Goal: Obtain resource: Download file/media

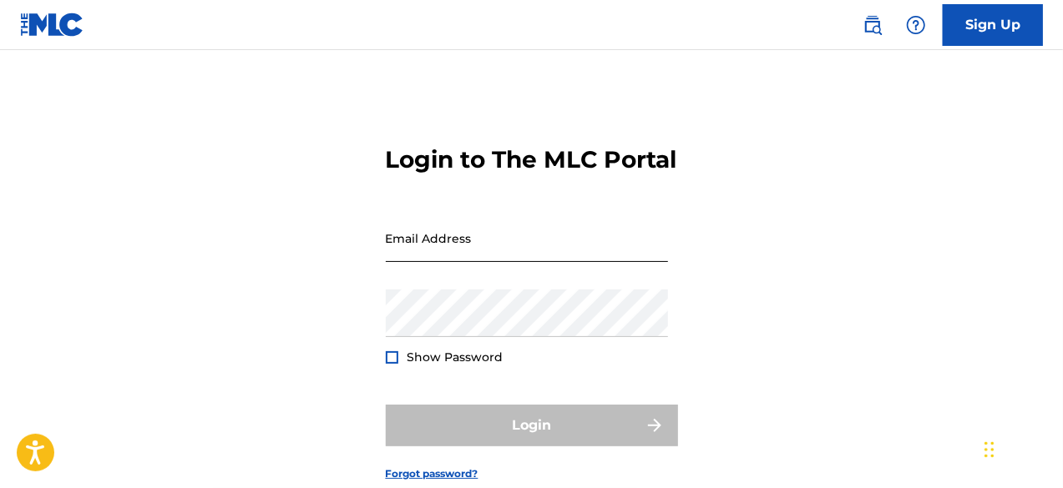
click at [443, 261] on input "Email Address" at bounding box center [527, 239] width 282 height 48
paste input "[PERSON_NAME][EMAIL_ADDRESS][DOMAIN_NAME]"
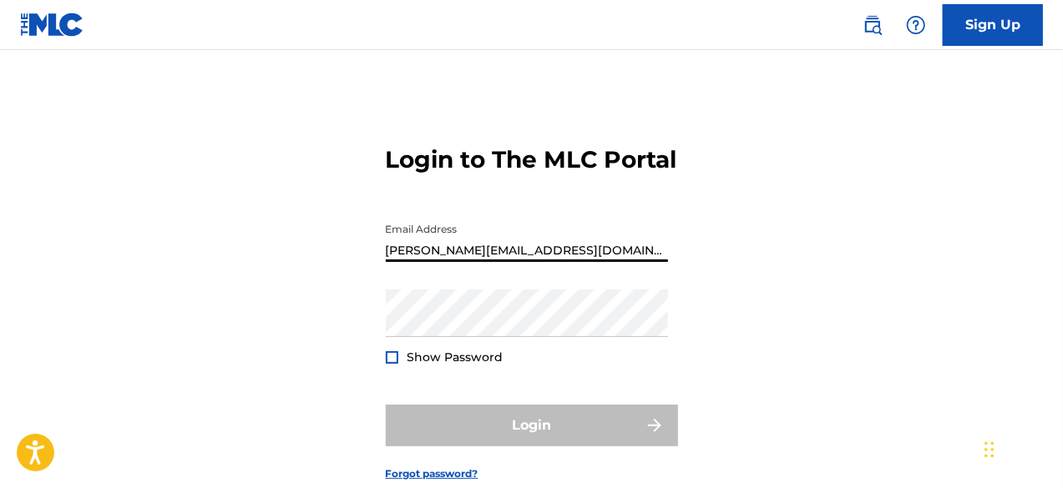
type input "[PERSON_NAME][EMAIL_ADDRESS][DOMAIN_NAME]"
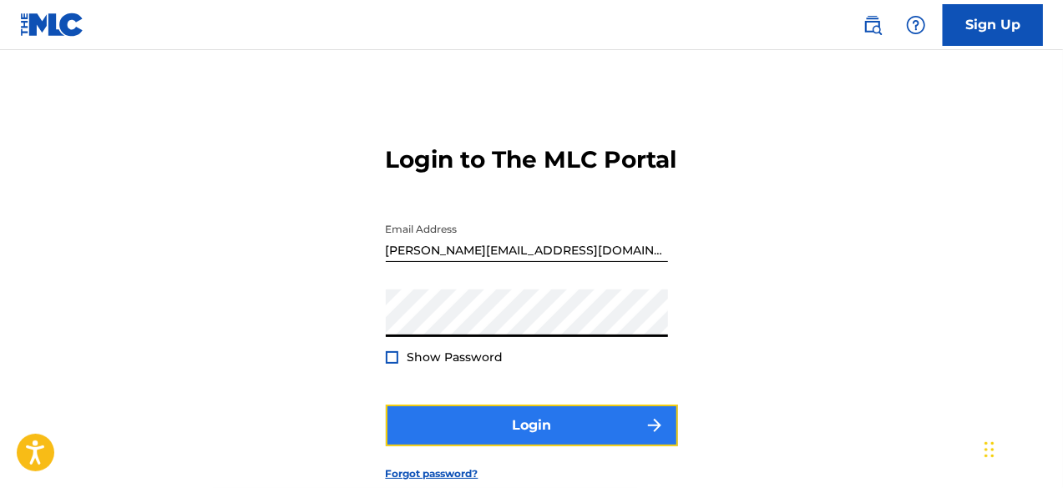
click at [532, 447] on button "Login" at bounding box center [532, 426] width 292 height 42
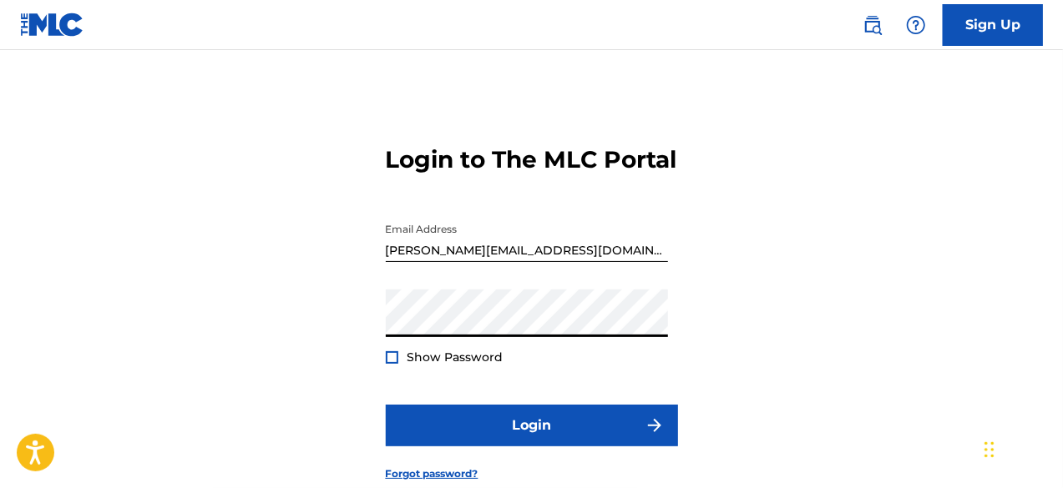
click at [287, 359] on div "Login to The MLC Portal Email Address [EMAIL_ADDRESS][PERSON_NAME][DOMAIN_NAME]…" at bounding box center [531, 300] width 1063 height 417
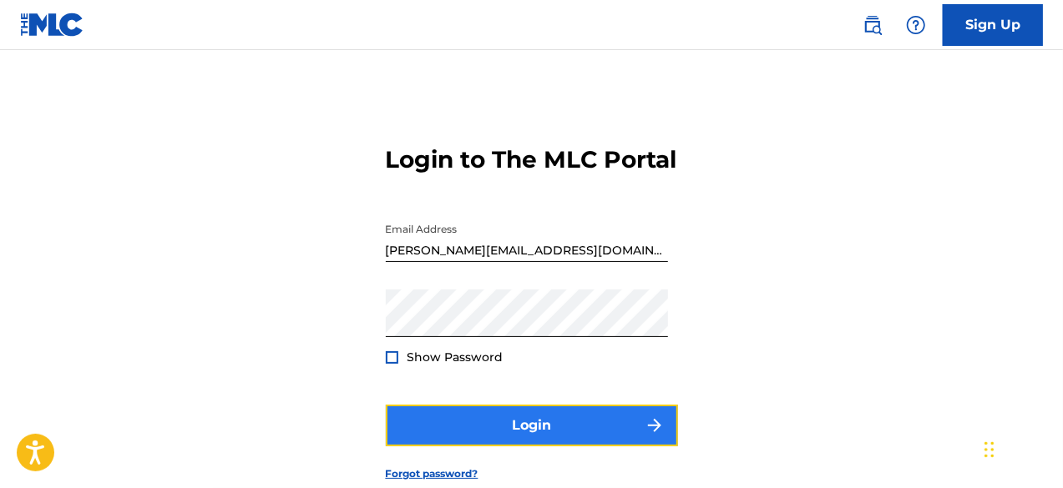
click at [474, 447] on button "Login" at bounding box center [532, 426] width 292 height 42
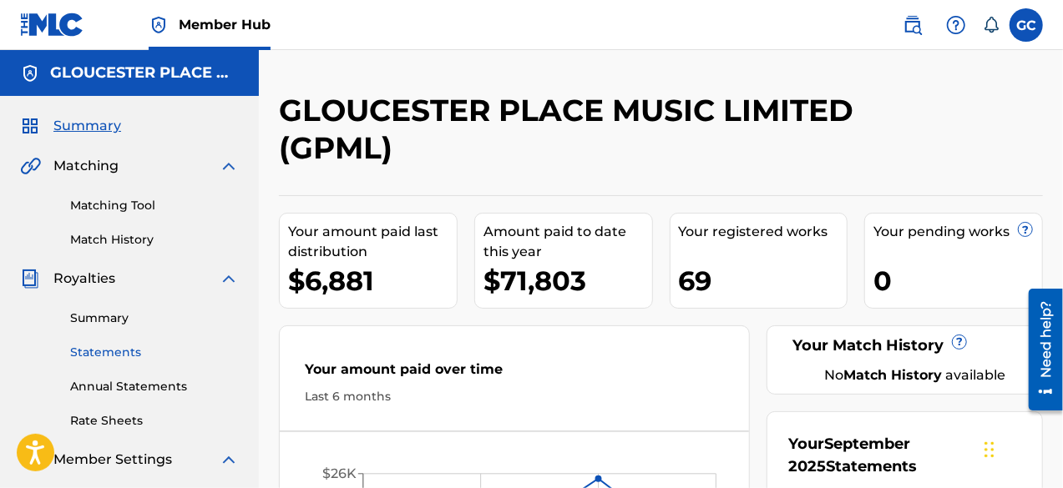
click at [97, 355] on link "Statements" at bounding box center [154, 353] width 169 height 18
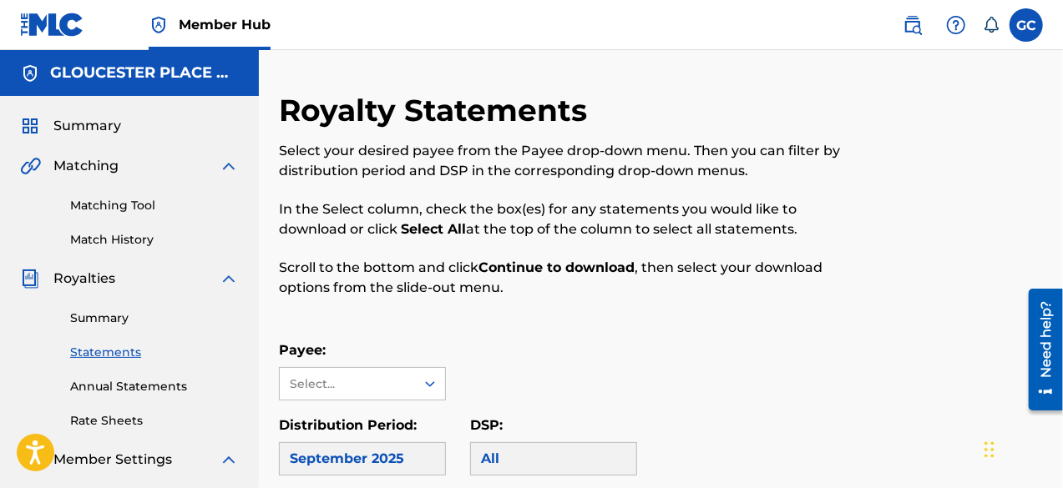
scroll to position [243, 0]
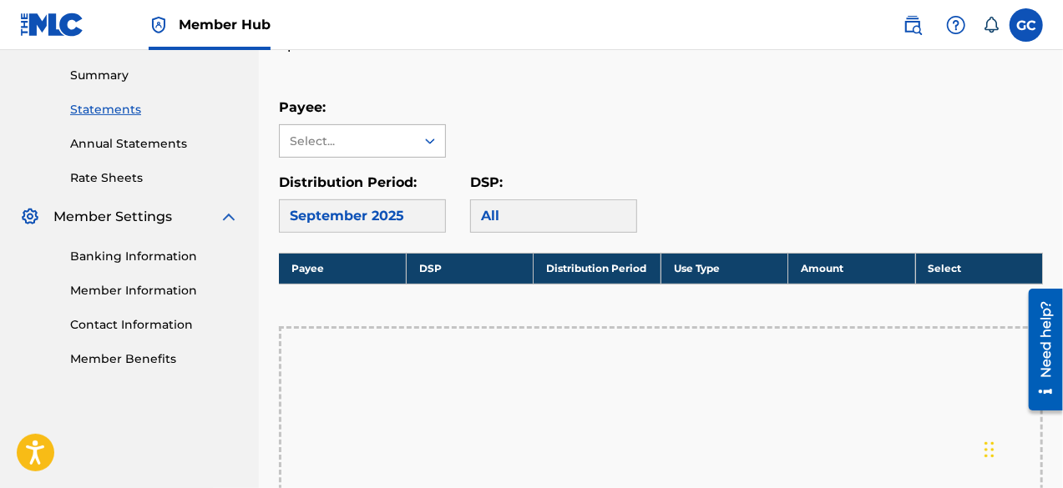
click at [391, 156] on div "Select..." at bounding box center [347, 141] width 135 height 32
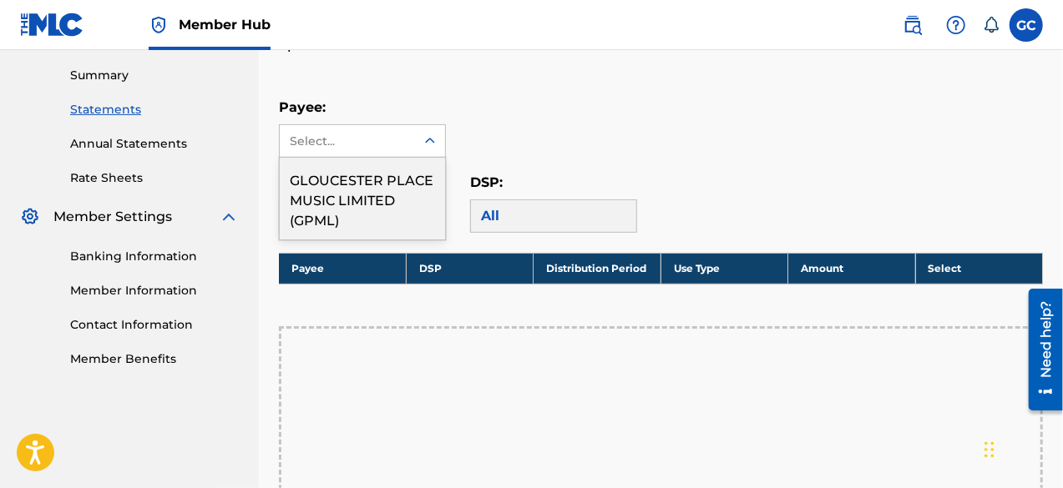
click at [372, 191] on div "GLOUCESTER PLACE MUSIC LIMITED (GPML)" at bounding box center [362, 199] width 165 height 82
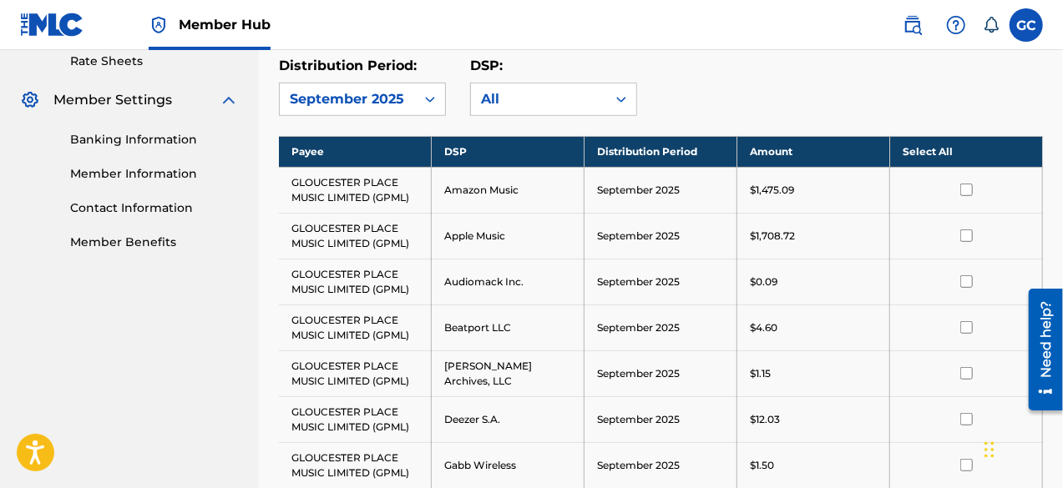
scroll to position [358, 0]
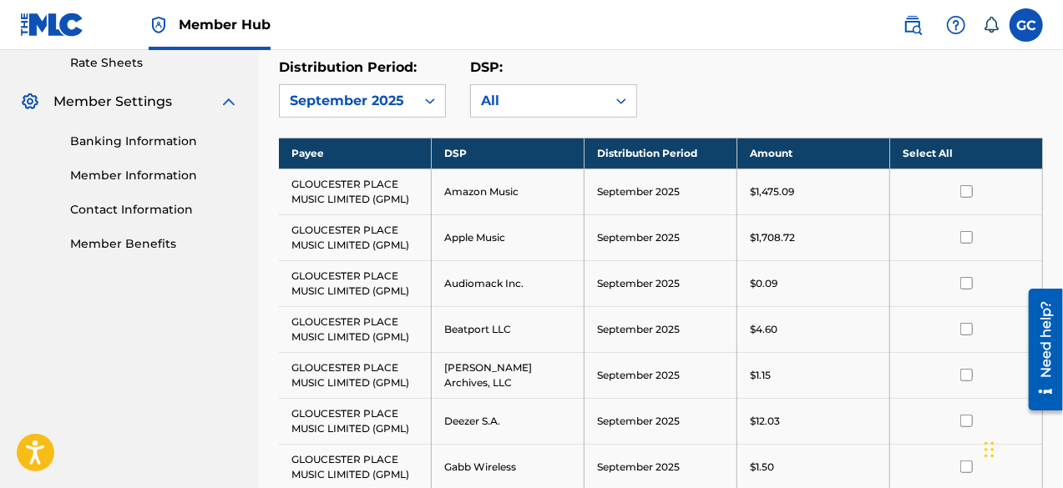
click at [930, 146] on th "Select All" at bounding box center [966, 153] width 153 height 31
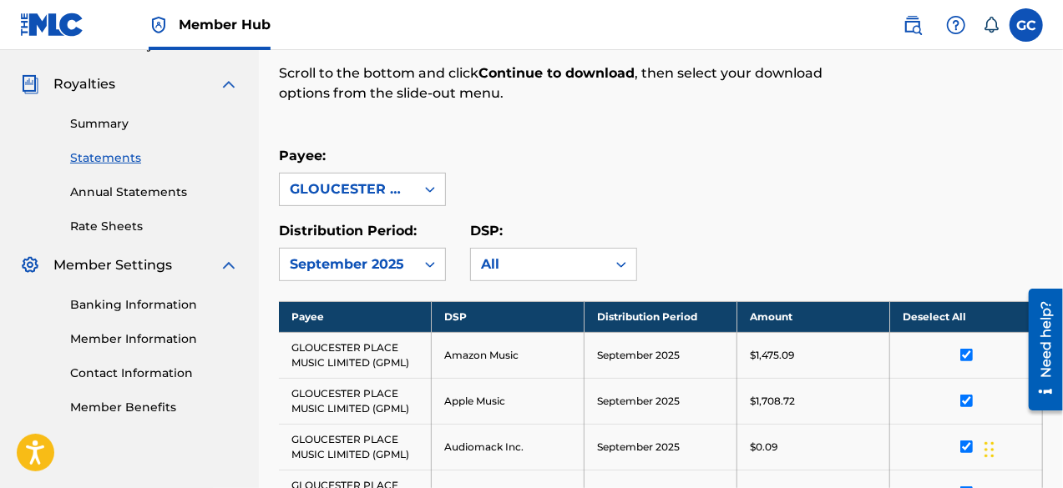
scroll to position [176, 0]
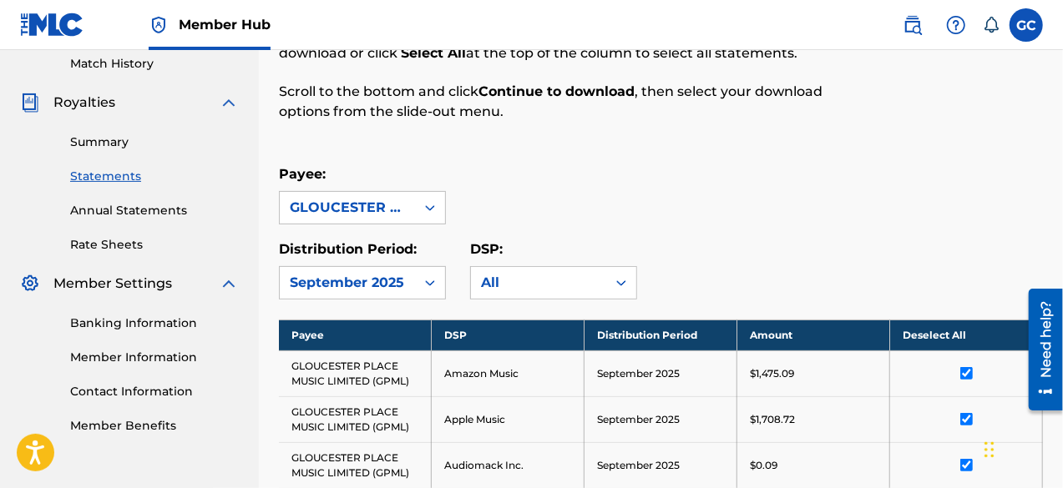
click at [119, 131] on div "Summary Statements Annual Statements Rate Sheets" at bounding box center [129, 183] width 219 height 141
click at [111, 134] on link "Summary" at bounding box center [154, 143] width 169 height 18
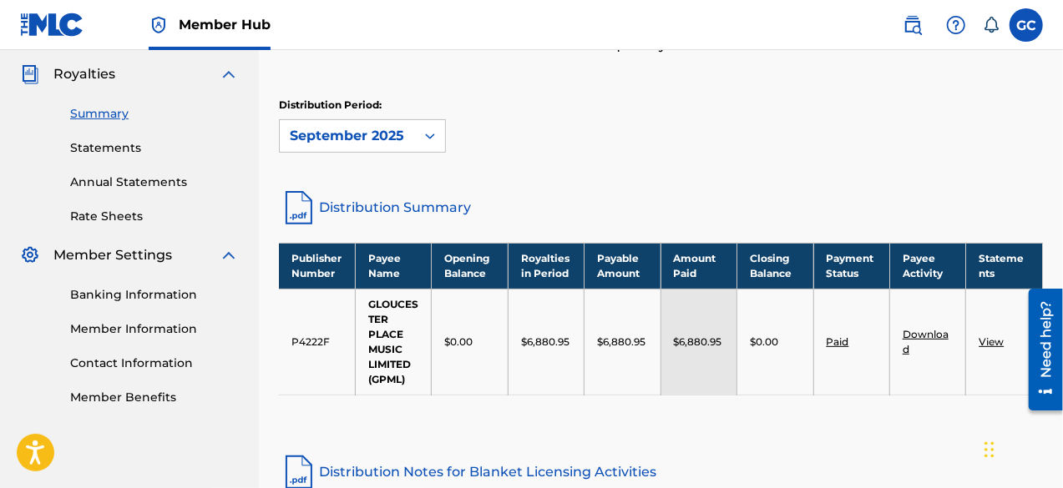
scroll to position [204, 0]
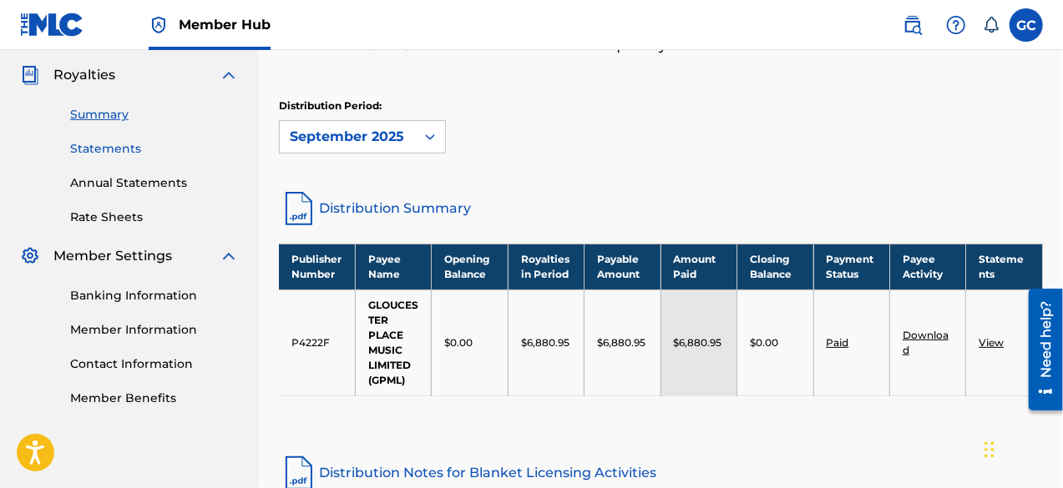
click at [81, 149] on link "Statements" at bounding box center [154, 149] width 169 height 18
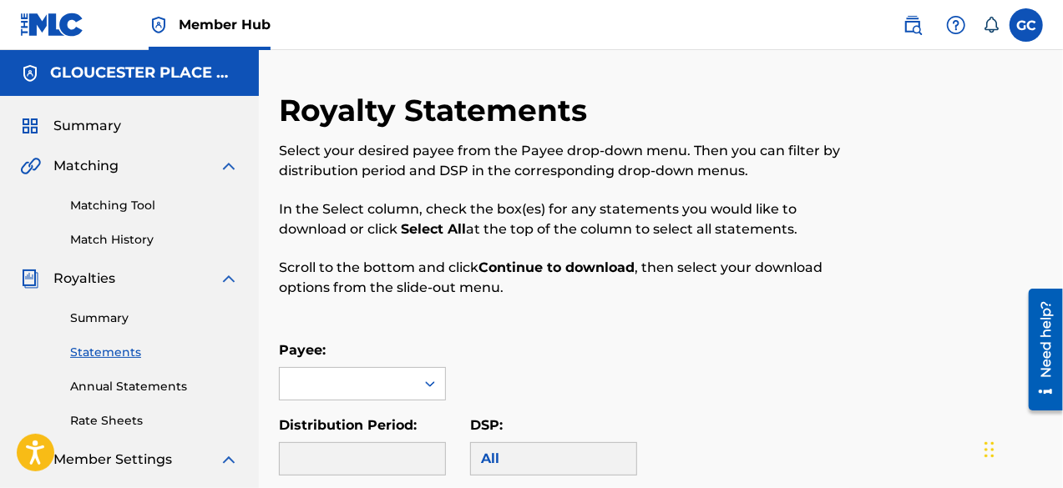
scroll to position [233, 0]
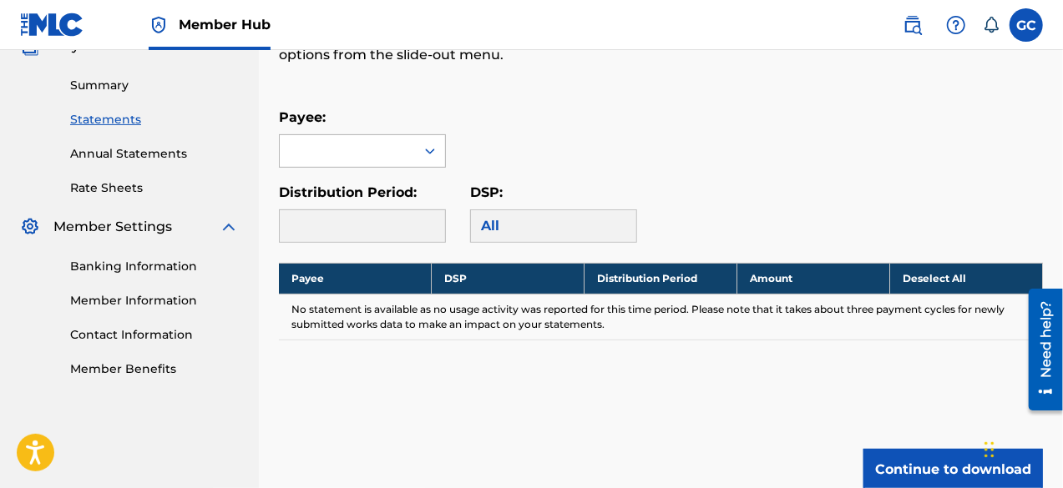
click at [376, 159] on div at bounding box center [347, 151] width 135 height 32
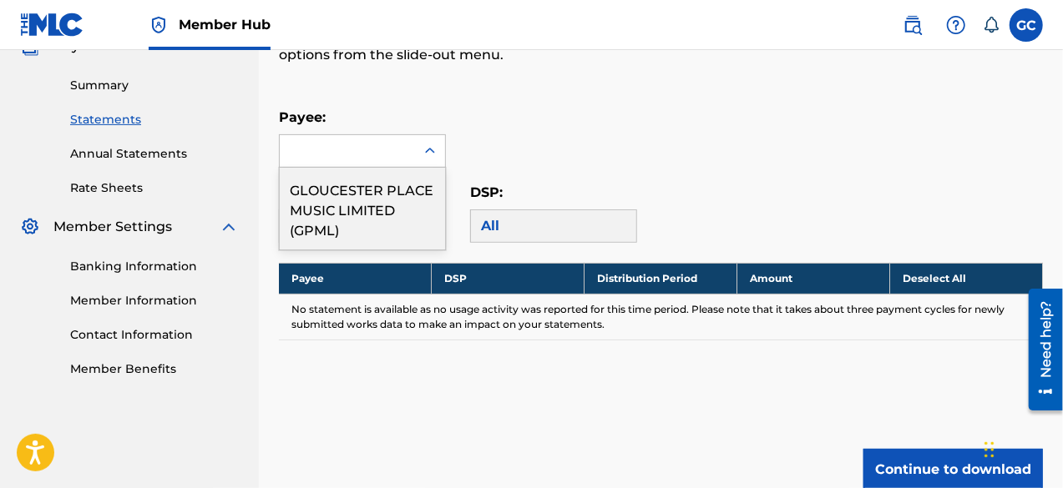
click at [354, 198] on div "GLOUCESTER PLACE MUSIC LIMITED (GPML)" at bounding box center [362, 209] width 165 height 82
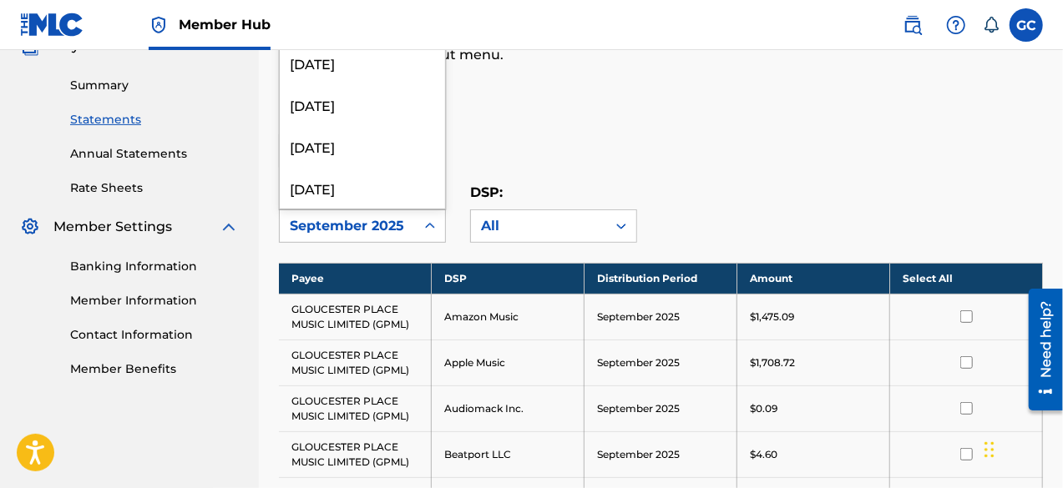
click at [354, 228] on div "September 2025" at bounding box center [347, 226] width 115 height 20
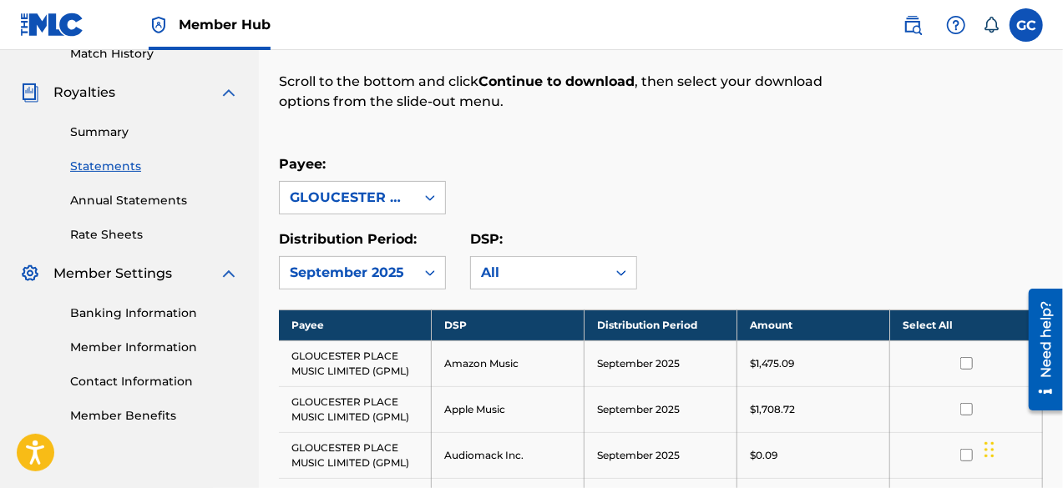
scroll to position [187, 0]
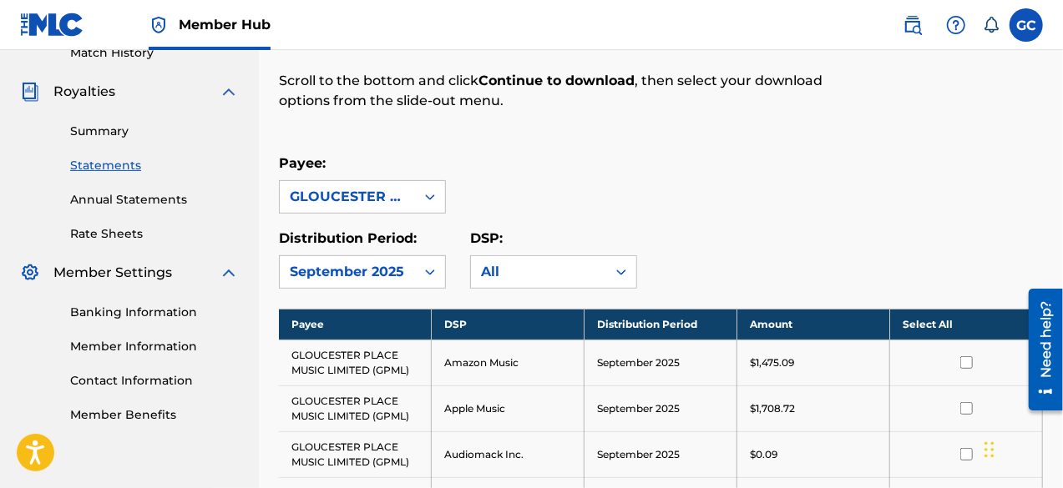
click at [932, 322] on th "Select All" at bounding box center [966, 324] width 153 height 31
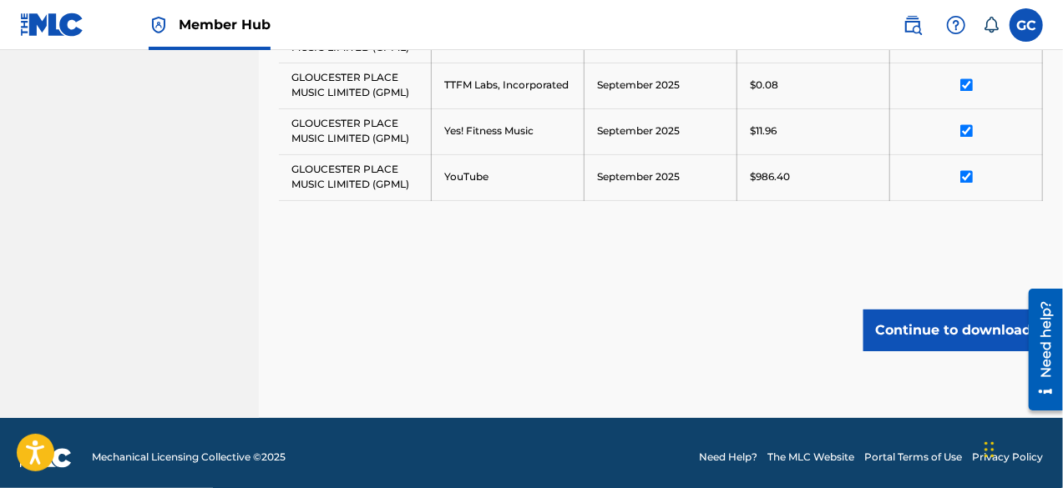
scroll to position [1519, 0]
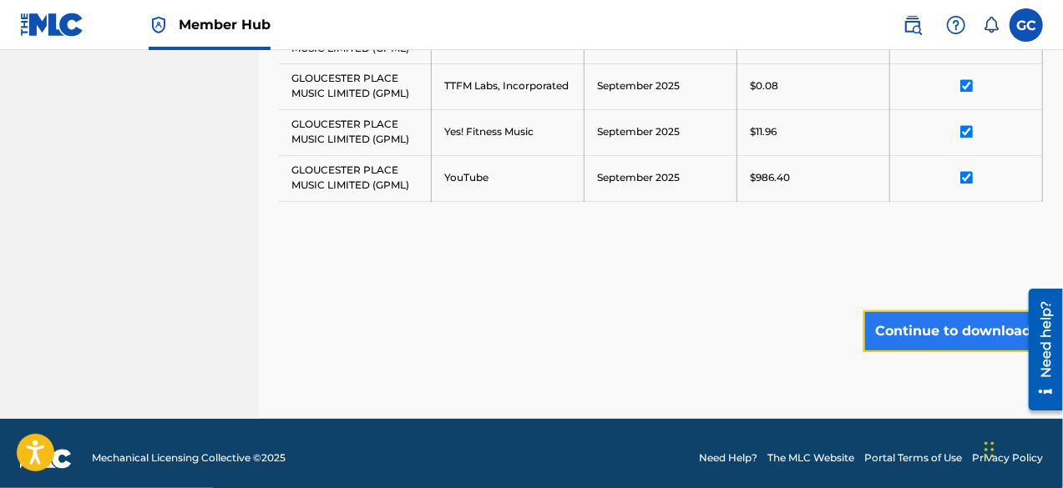
click at [920, 313] on button "Continue to download" at bounding box center [952, 332] width 179 height 42
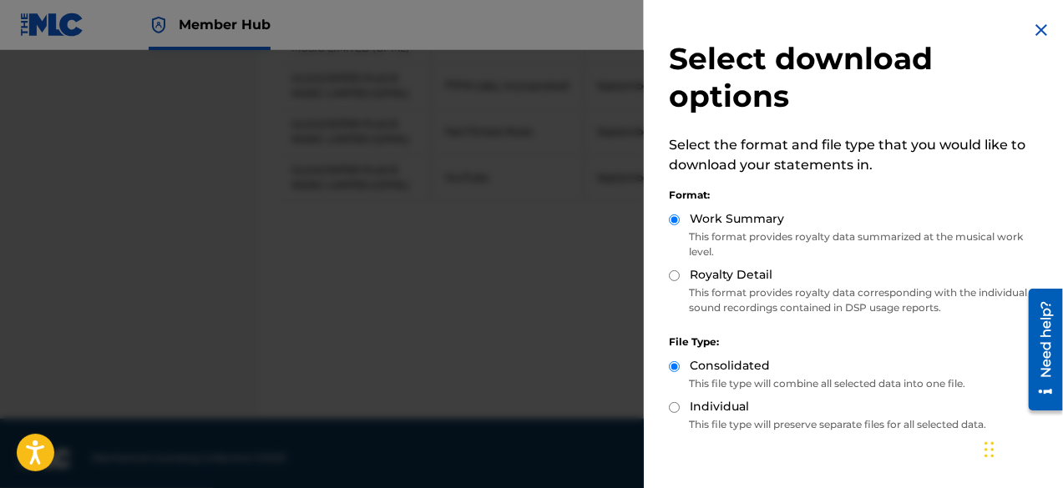
click at [676, 280] on input "Royalty Detail" at bounding box center [674, 275] width 11 height 11
radio input "true"
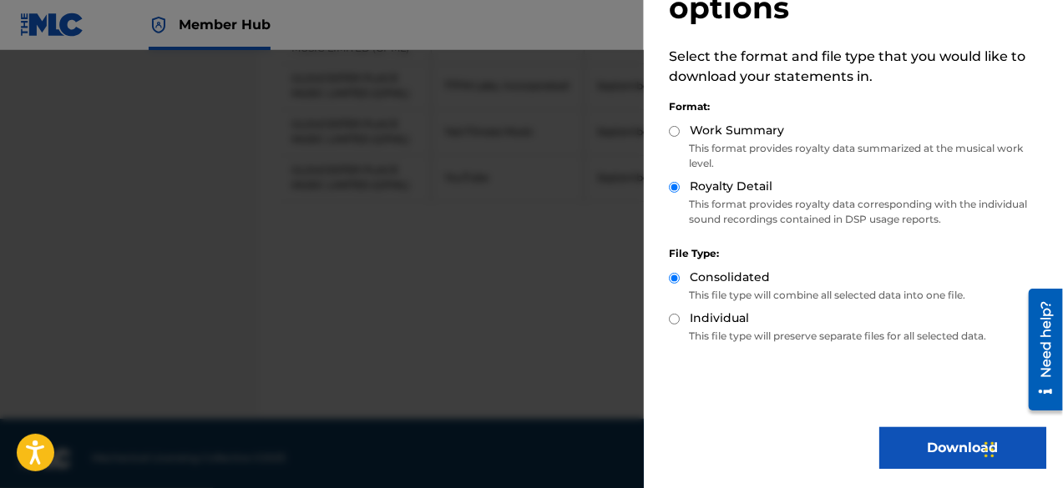
scroll to position [87, 0]
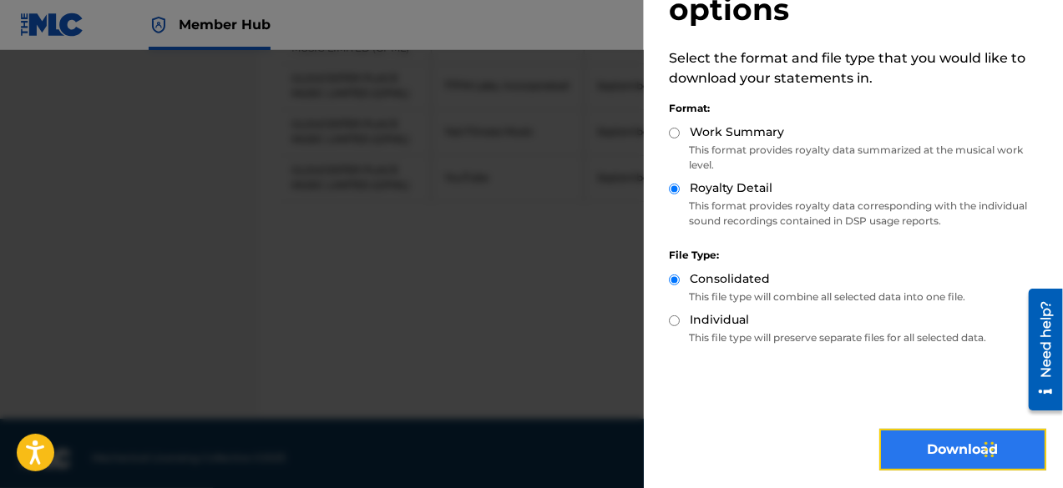
click at [922, 443] on button "Download" at bounding box center [962, 450] width 167 height 42
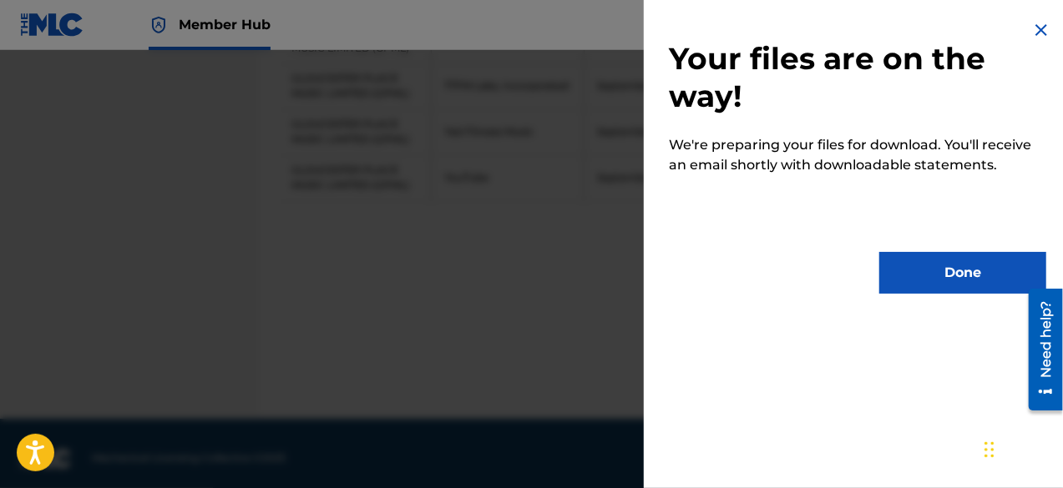
scroll to position [0, 0]
click at [1031, 23] on img at bounding box center [1041, 30] width 20 height 20
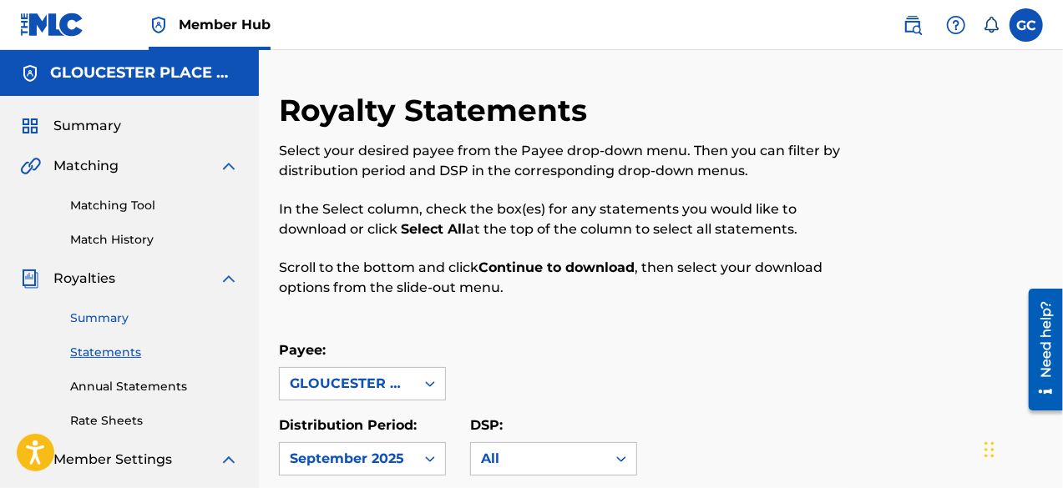
click at [87, 320] on link "Summary" at bounding box center [154, 319] width 169 height 18
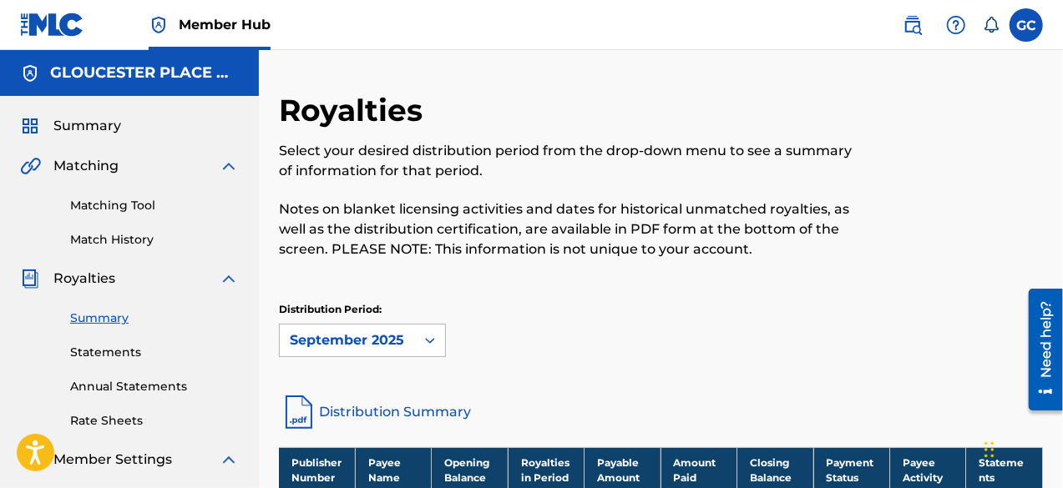
click at [319, 339] on div "September 2025" at bounding box center [362, 340] width 167 height 33
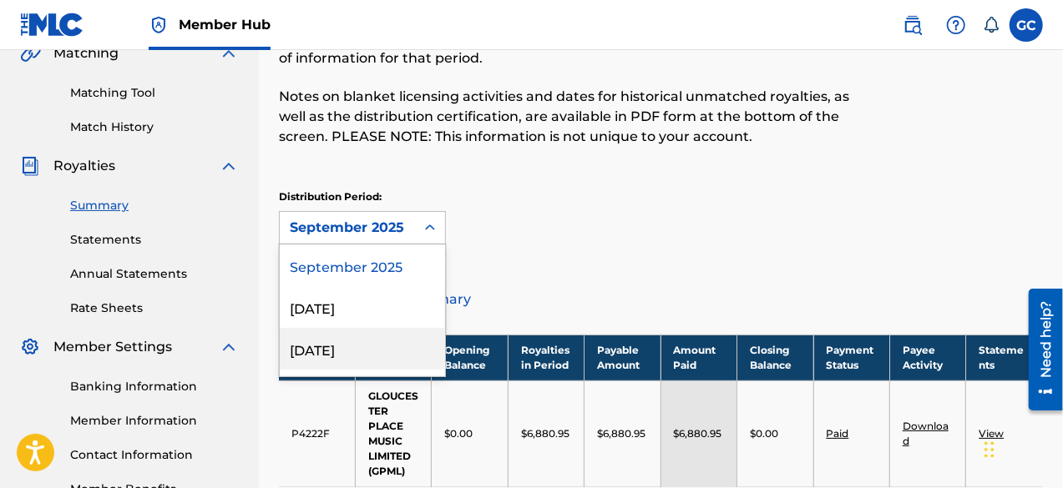
scroll to position [119, 0]
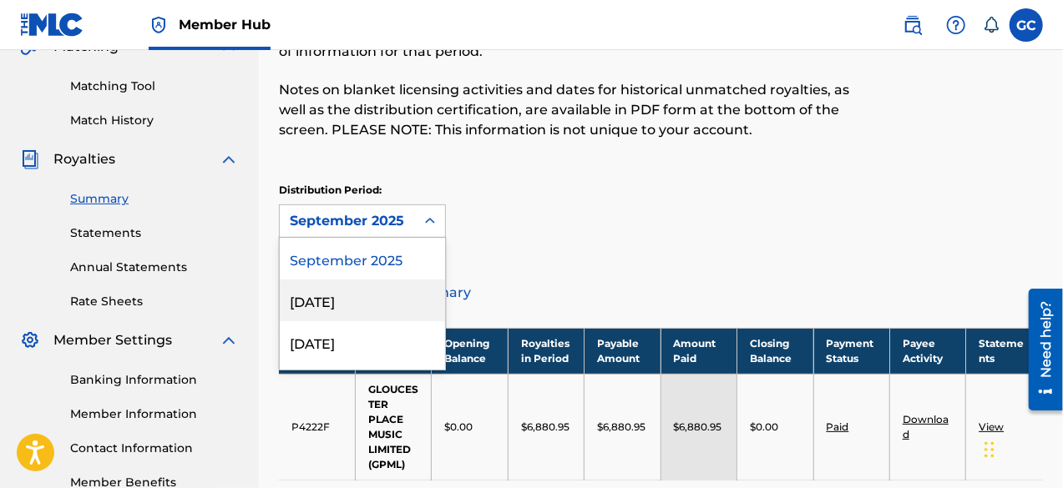
click at [314, 304] on div "[DATE]" at bounding box center [362, 301] width 165 height 42
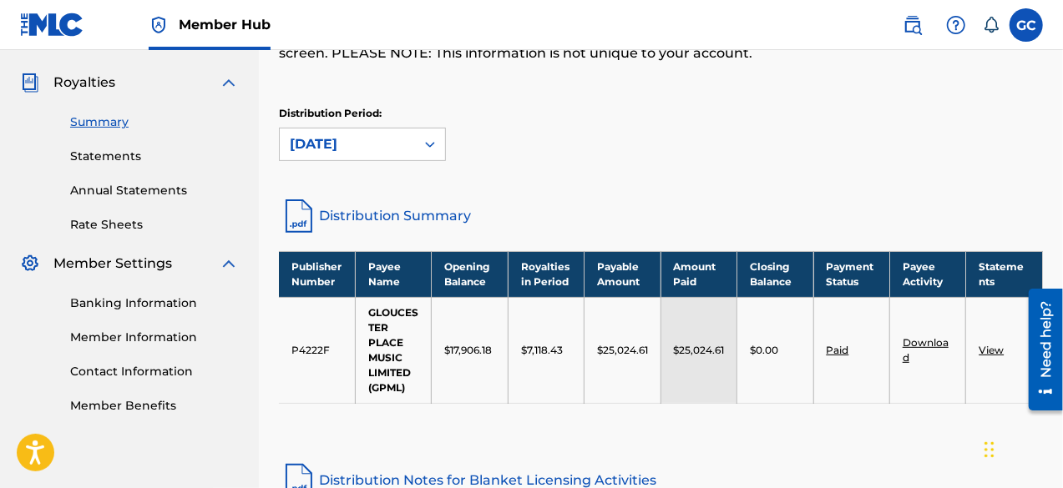
scroll to position [195, 0]
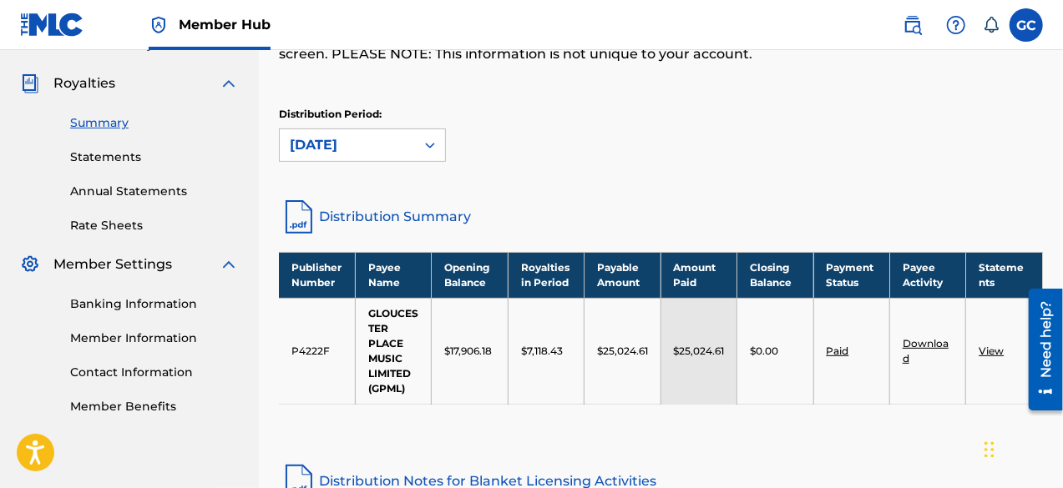
click at [397, 134] on div "[DATE]" at bounding box center [347, 145] width 135 height 32
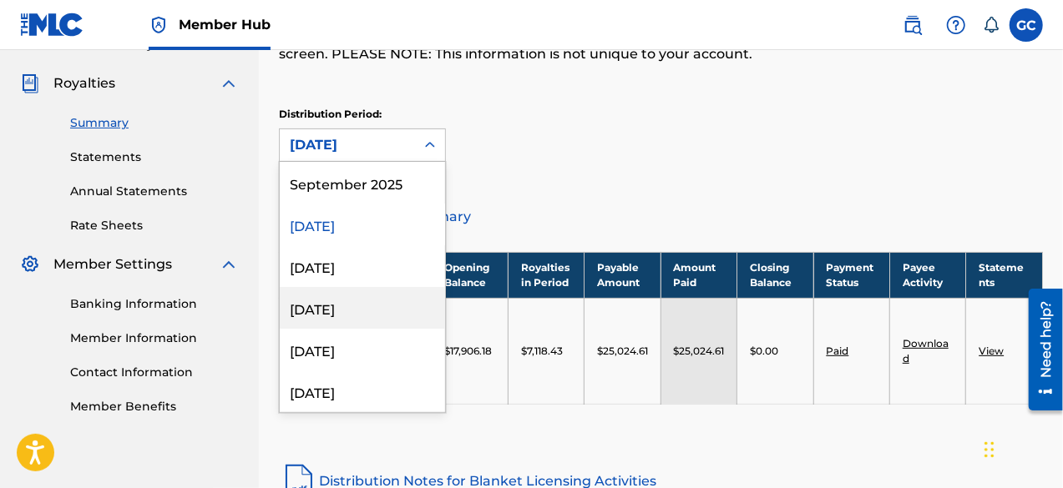
click at [325, 315] on div "[DATE]" at bounding box center [362, 308] width 165 height 42
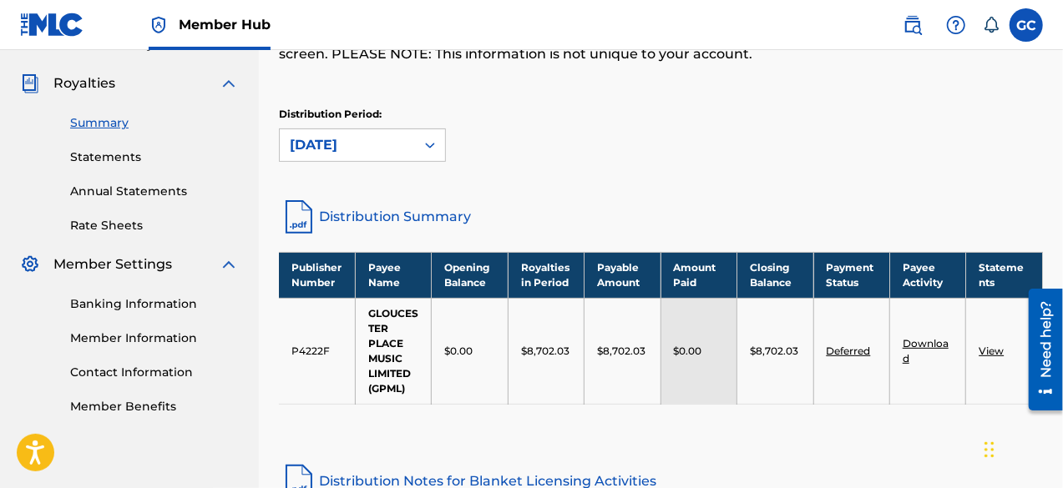
click at [369, 137] on div "[DATE]" at bounding box center [347, 145] width 115 height 20
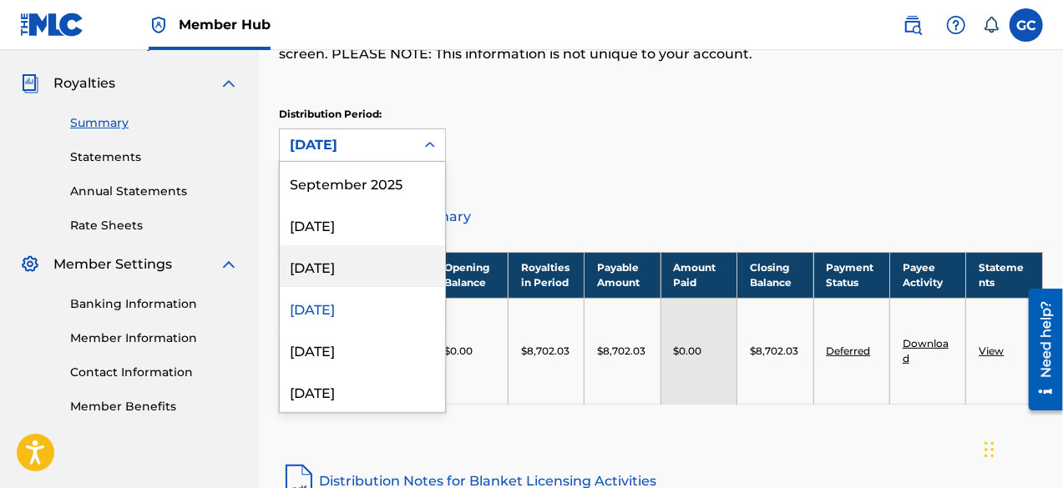
click at [341, 261] on div "[DATE]" at bounding box center [362, 266] width 165 height 42
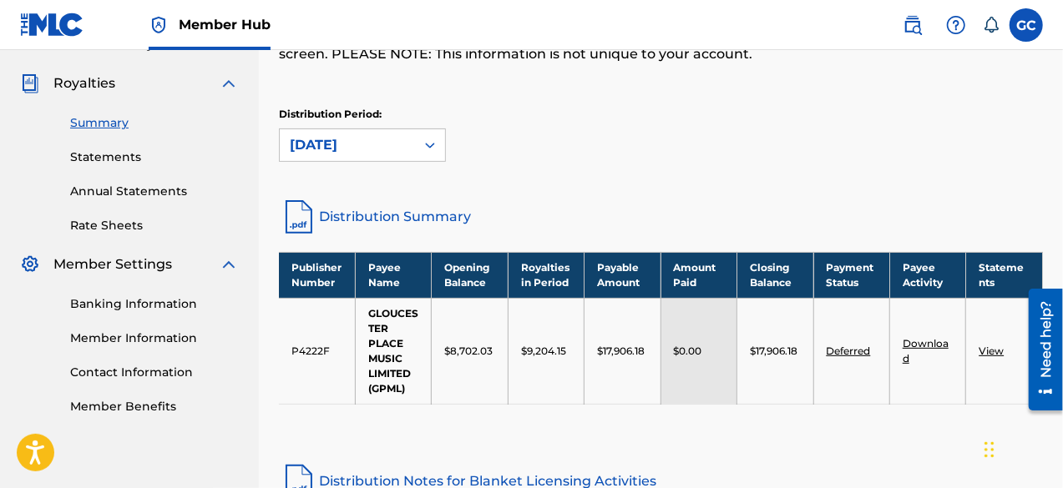
click at [321, 143] on div "[DATE]" at bounding box center [347, 145] width 115 height 20
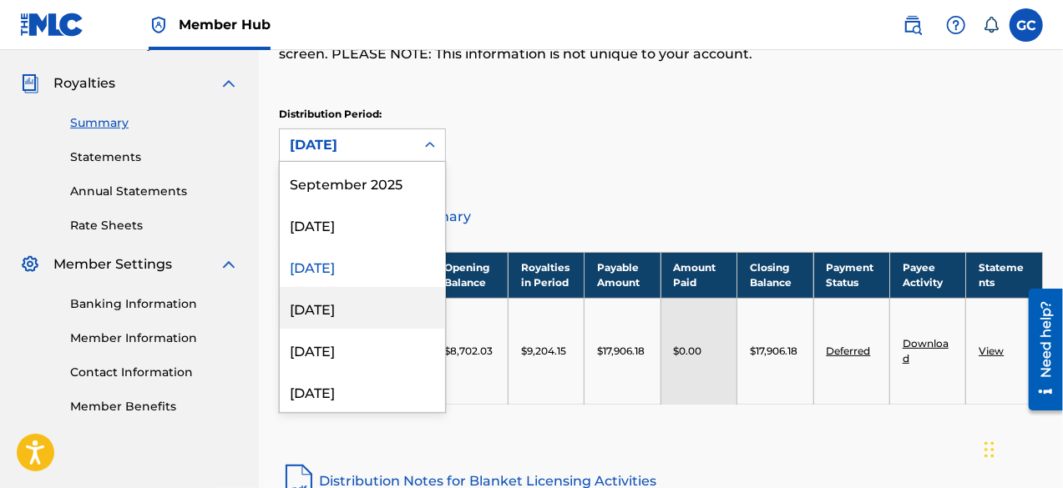
click at [329, 300] on div "[DATE]" at bounding box center [362, 308] width 165 height 42
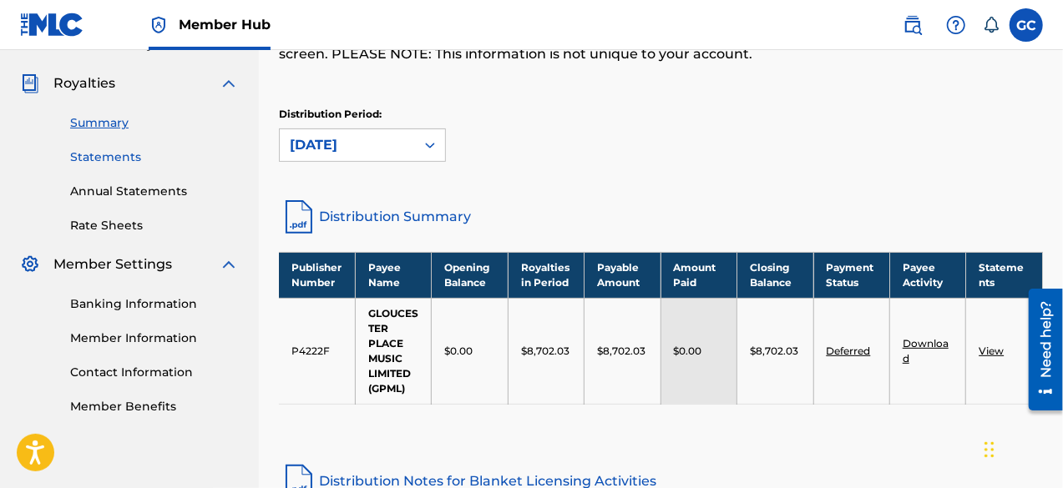
click at [122, 156] on link "Statements" at bounding box center [154, 158] width 169 height 18
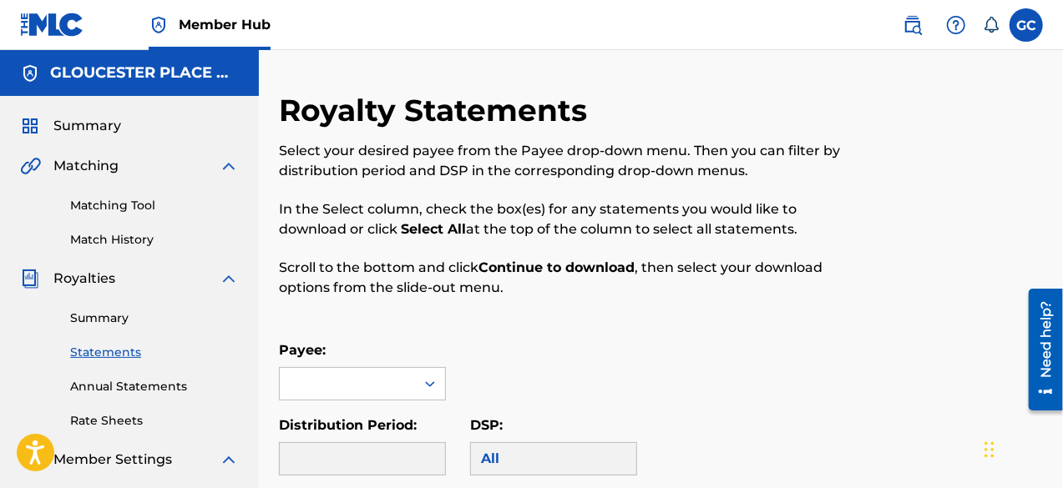
scroll to position [106, 0]
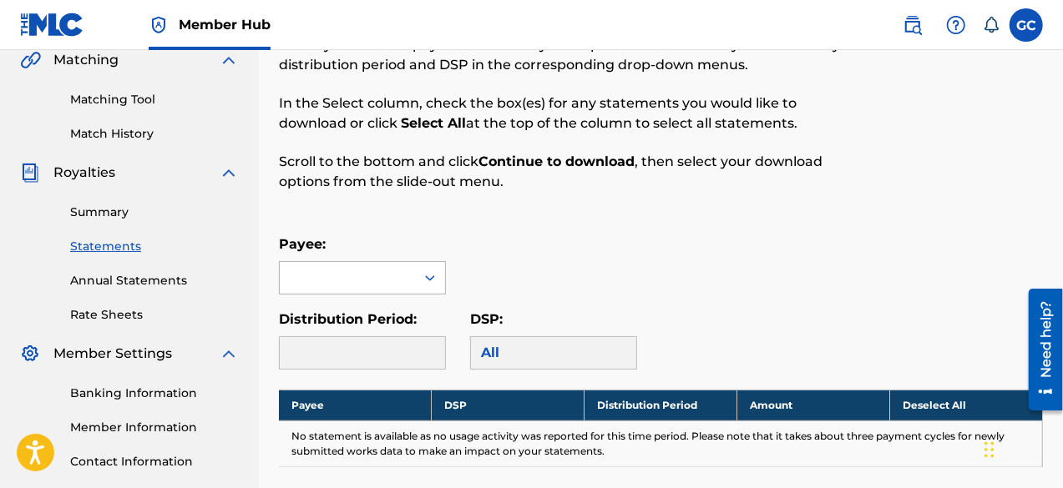
click at [369, 265] on div at bounding box center [347, 278] width 135 height 32
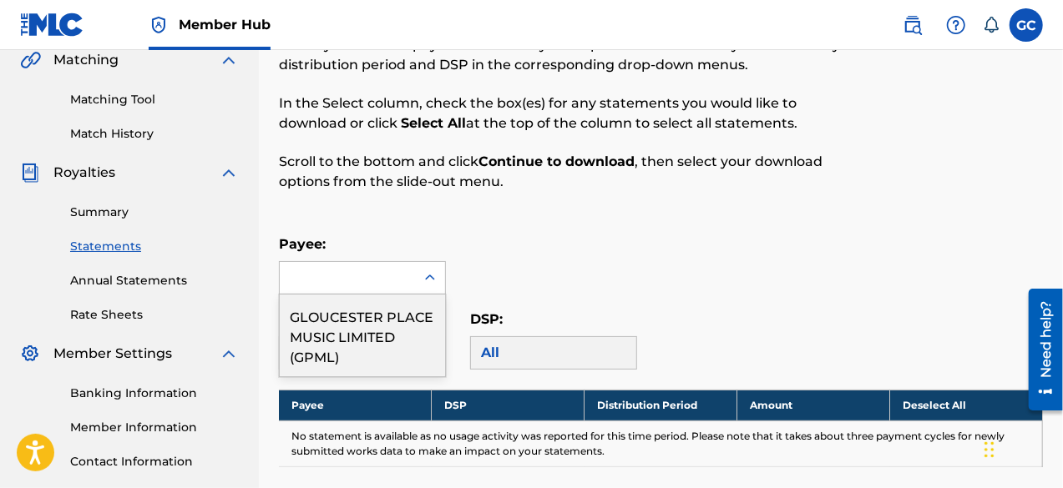
click at [362, 320] on div "GLOUCESTER PLACE MUSIC LIMITED (GPML)" at bounding box center [362, 336] width 165 height 82
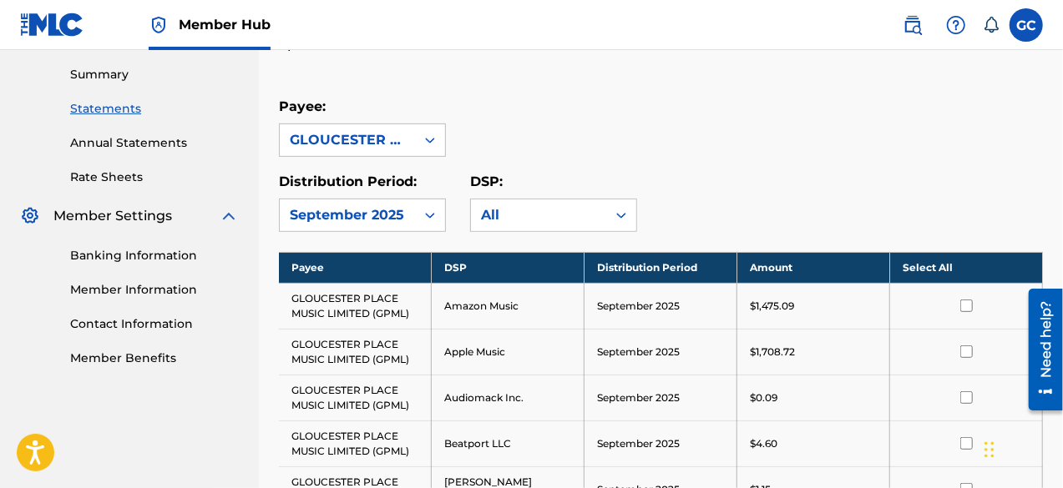
scroll to position [245, 0]
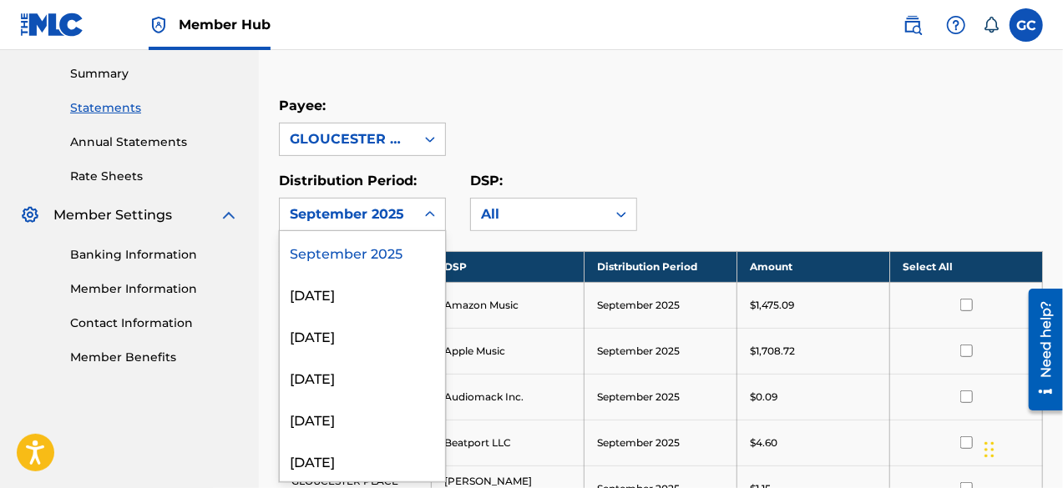
click at [337, 225] on div "September 2025" at bounding box center [347, 215] width 135 height 32
click at [334, 373] on div "[DATE]" at bounding box center [362, 377] width 165 height 42
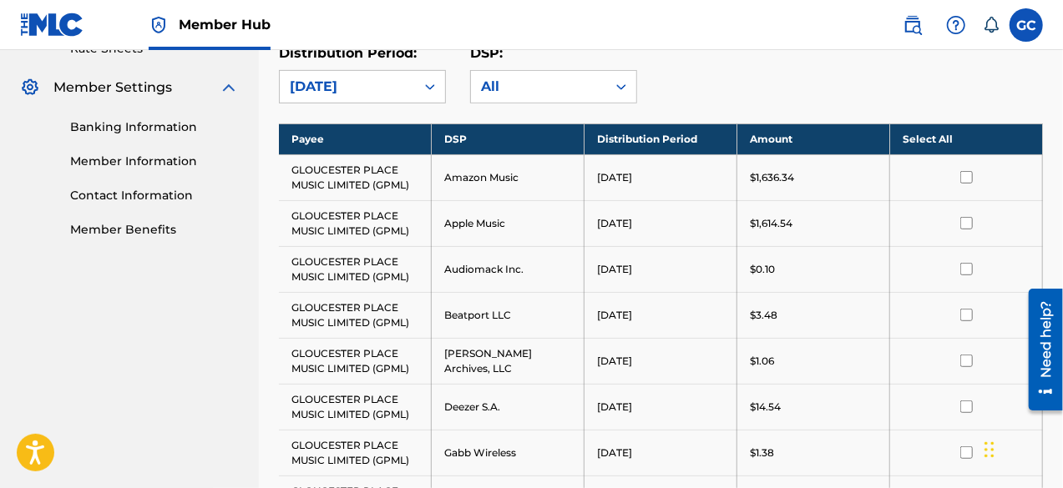
scroll to position [373, 0]
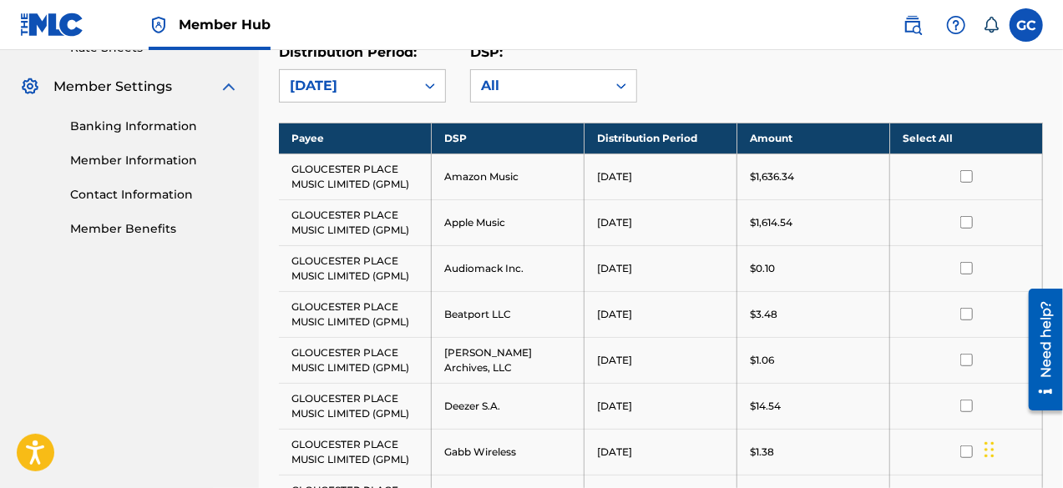
click at [938, 139] on th "Select All" at bounding box center [966, 138] width 153 height 31
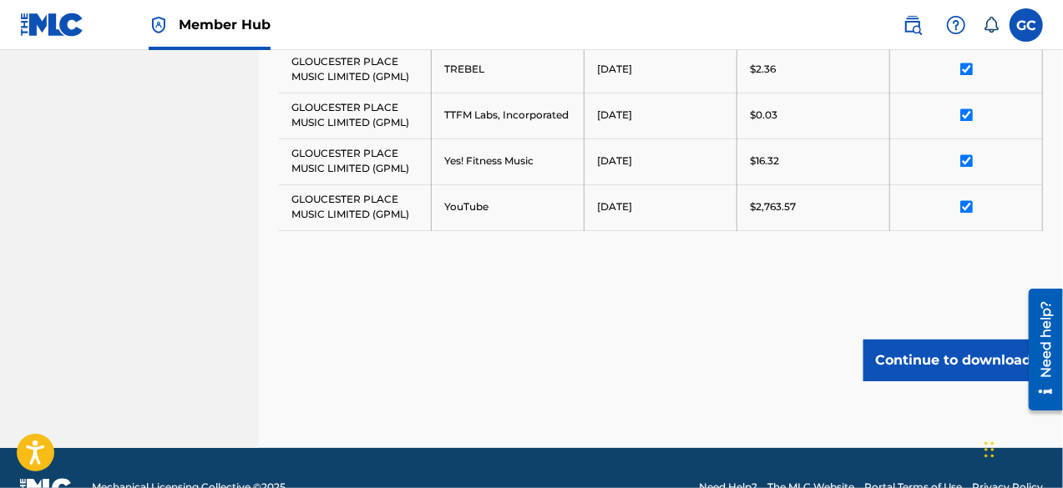
scroll to position [1611, 0]
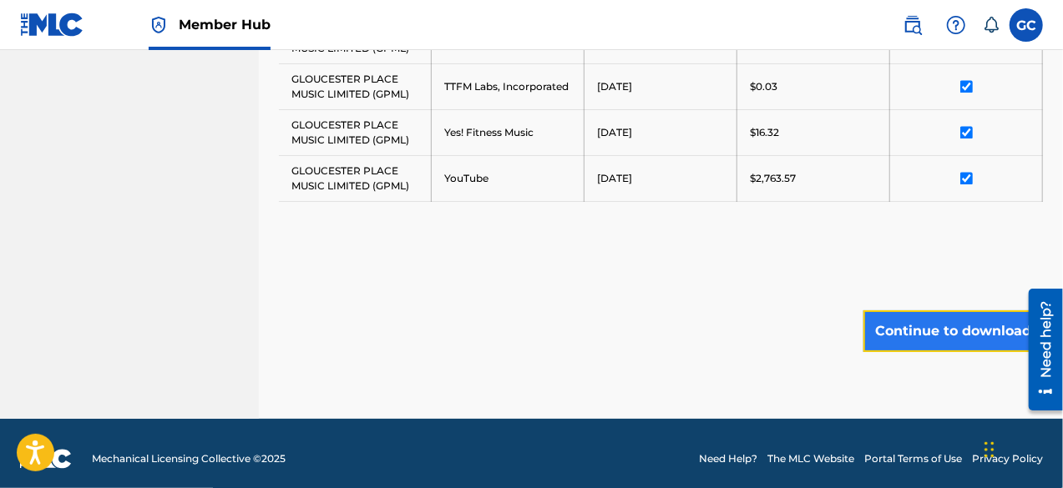
click at [958, 314] on button "Continue to download" at bounding box center [952, 332] width 179 height 42
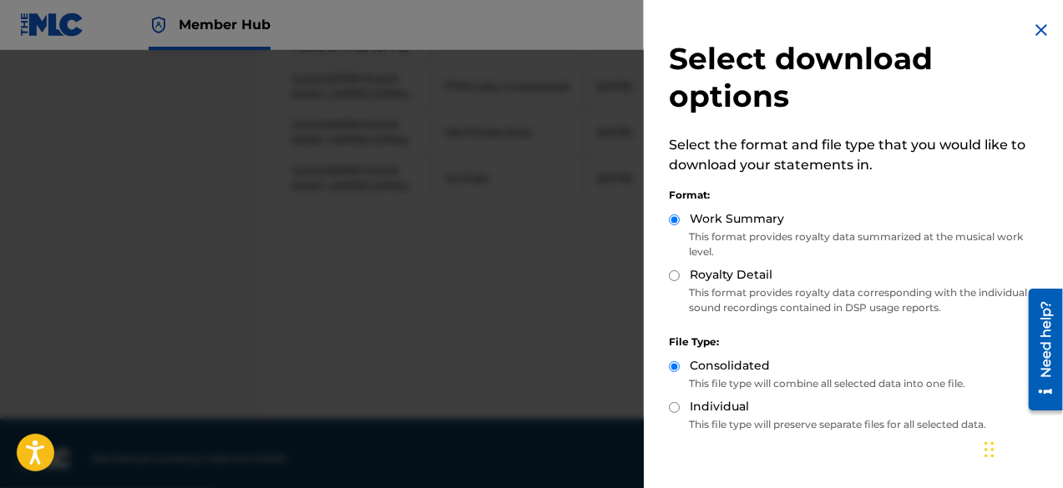
click at [674, 283] on div "Royalty Detail" at bounding box center [857, 275] width 377 height 19
click at [674, 282] on div "Royalty Detail" at bounding box center [857, 275] width 377 height 19
click at [671, 275] on input "Royalty Detail" at bounding box center [674, 275] width 11 height 11
radio input "true"
click at [575, 280] on div at bounding box center [531, 294] width 1063 height 488
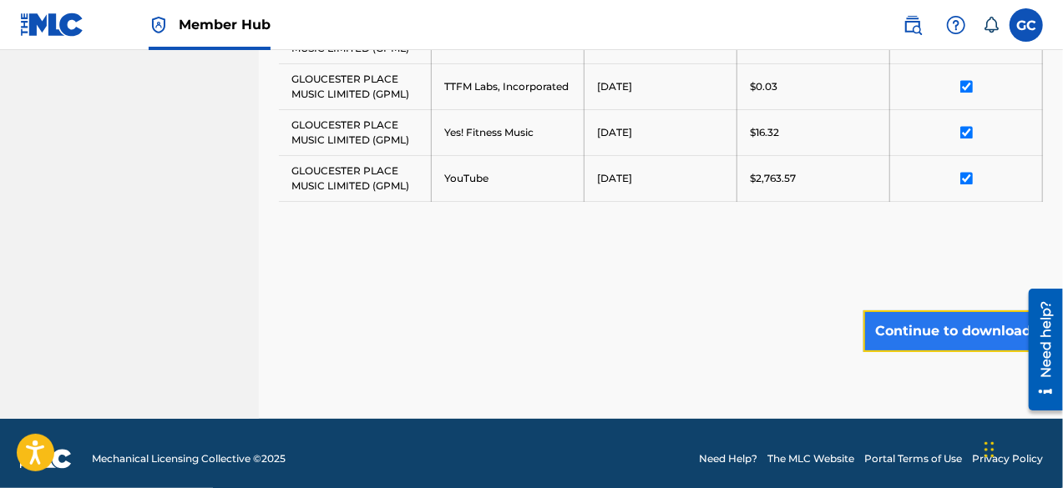
click at [948, 311] on button "Continue to download" at bounding box center [952, 332] width 179 height 42
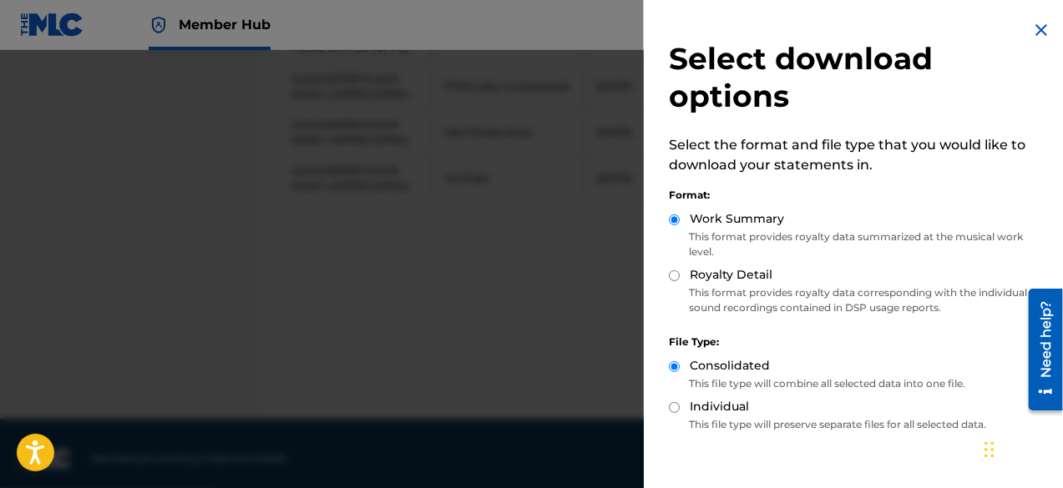
click at [674, 278] on input "Royalty Detail" at bounding box center [674, 275] width 11 height 11
radio input "true"
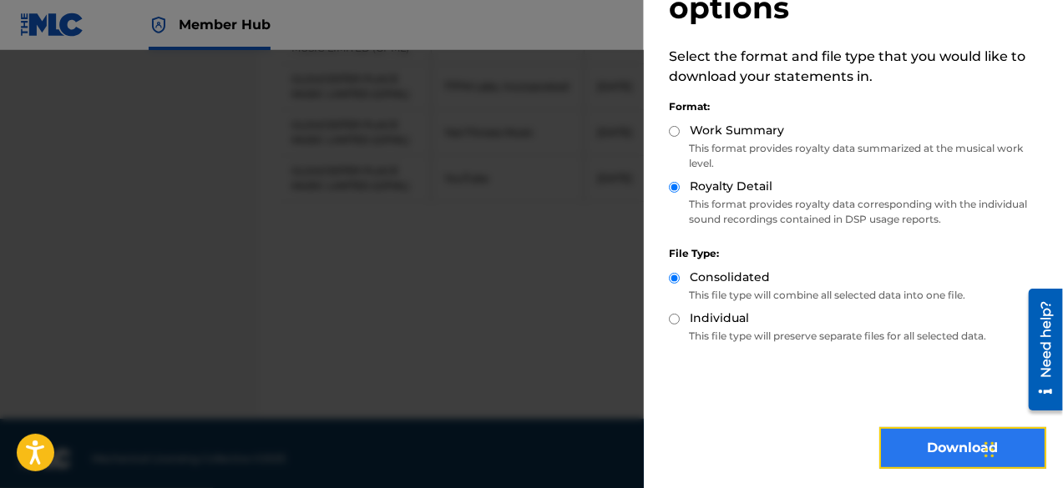
click at [932, 450] on button "Download" at bounding box center [962, 448] width 167 height 42
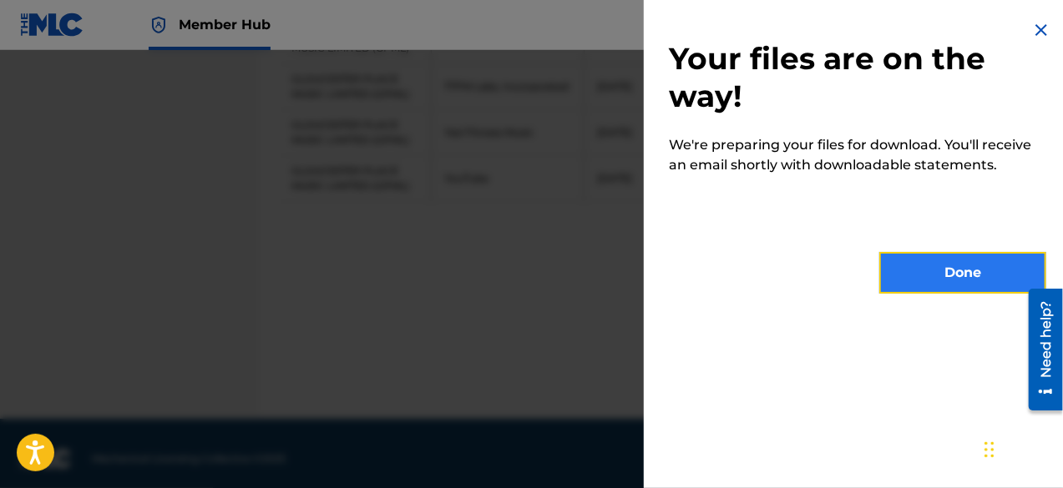
click at [958, 283] on button "Done" at bounding box center [962, 273] width 167 height 42
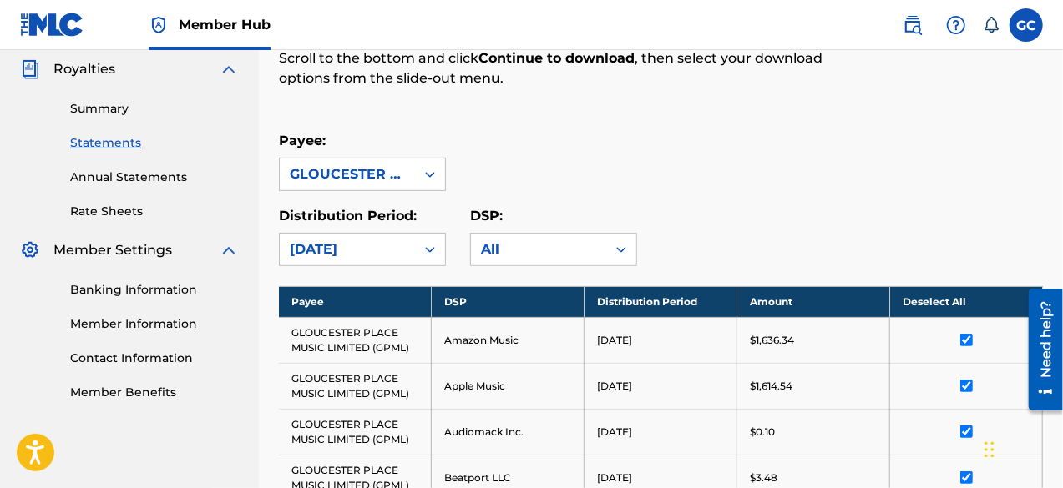
scroll to position [206, 0]
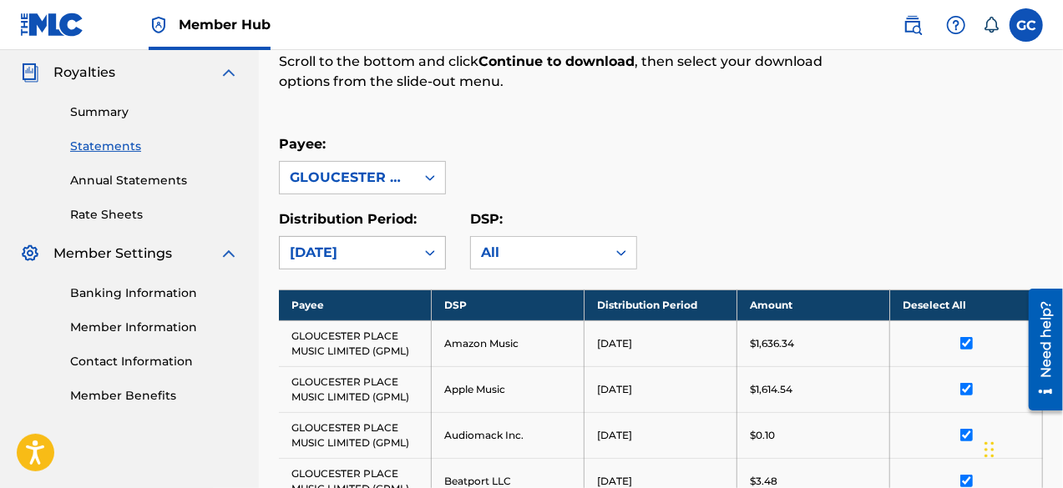
click at [316, 260] on div "[DATE]" at bounding box center [347, 253] width 115 height 20
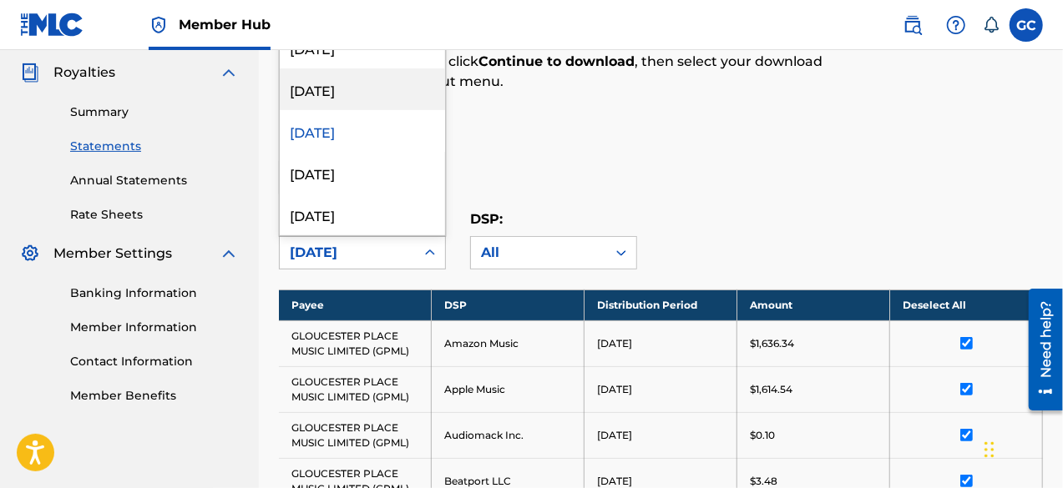
click at [308, 99] on div "[DATE]" at bounding box center [362, 89] width 165 height 42
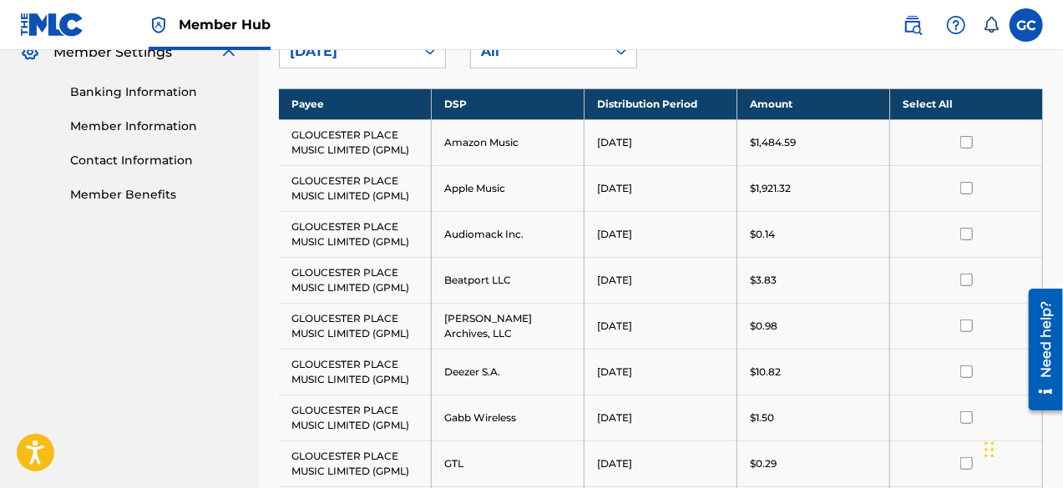
scroll to position [408, 0]
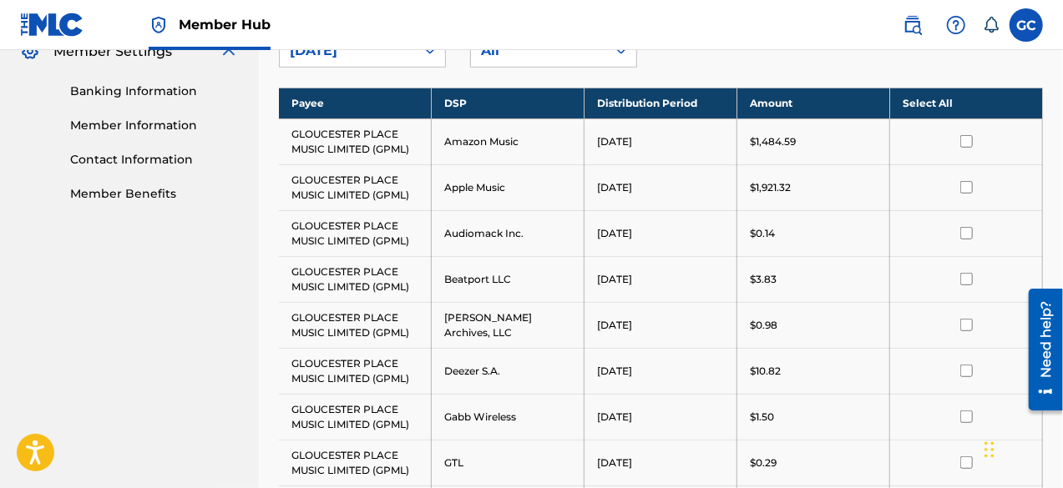
click at [950, 106] on th "Select All" at bounding box center [966, 103] width 153 height 31
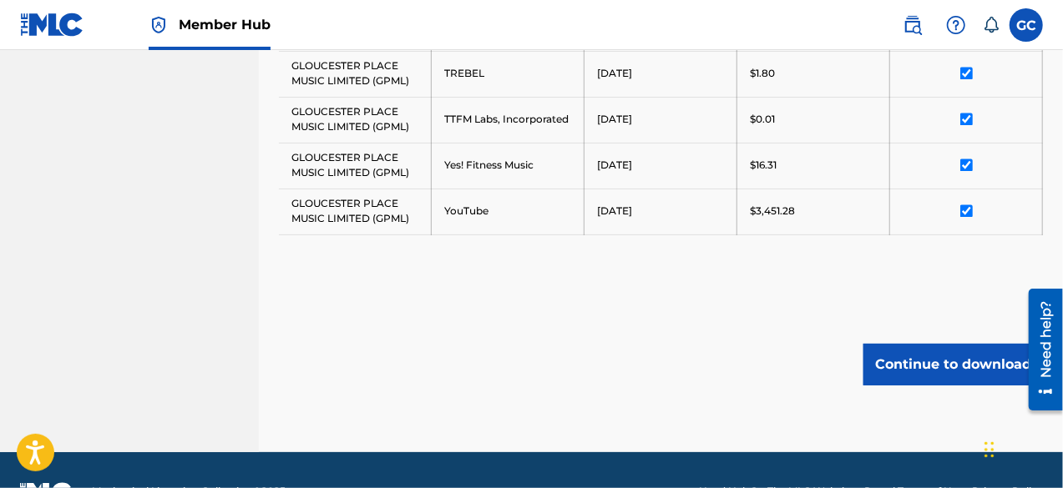
scroll to position [1579, 0]
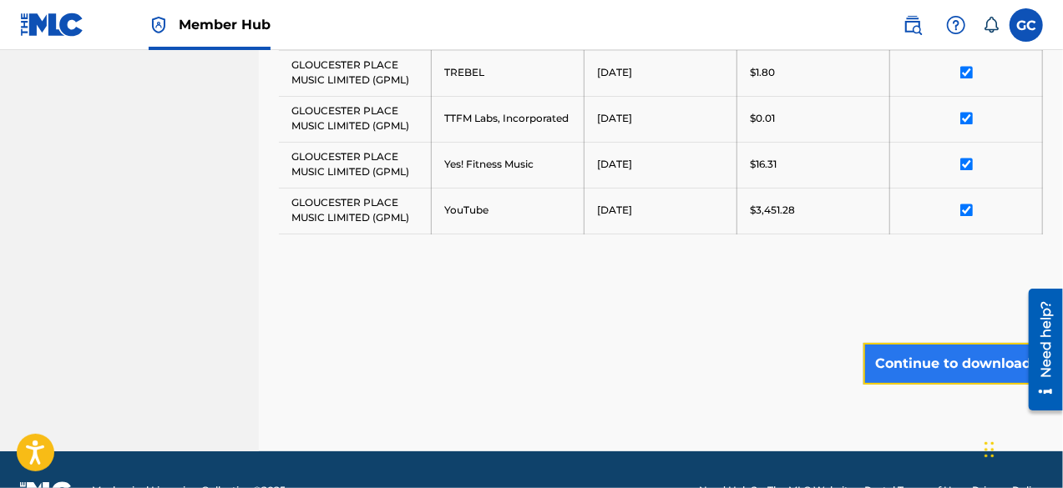
click at [918, 353] on button "Continue to download" at bounding box center [952, 364] width 179 height 42
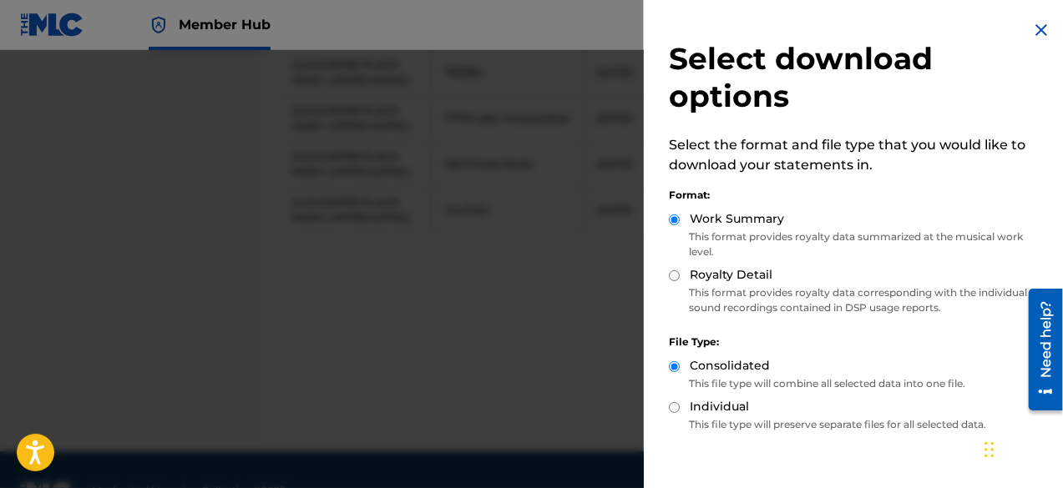
click at [674, 275] on input "Royalty Detail" at bounding box center [674, 275] width 11 height 11
radio input "true"
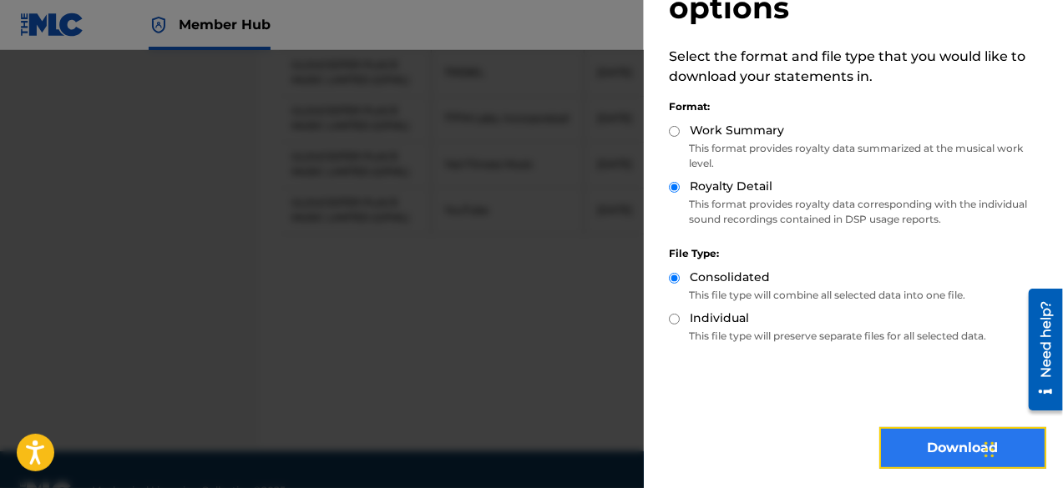
click at [925, 438] on button "Download" at bounding box center [962, 448] width 167 height 42
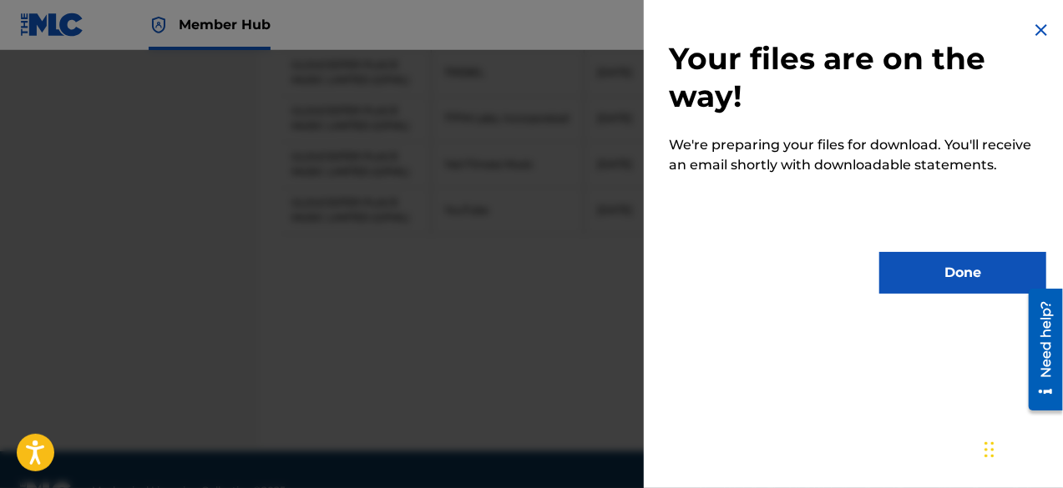
scroll to position [0, 0]
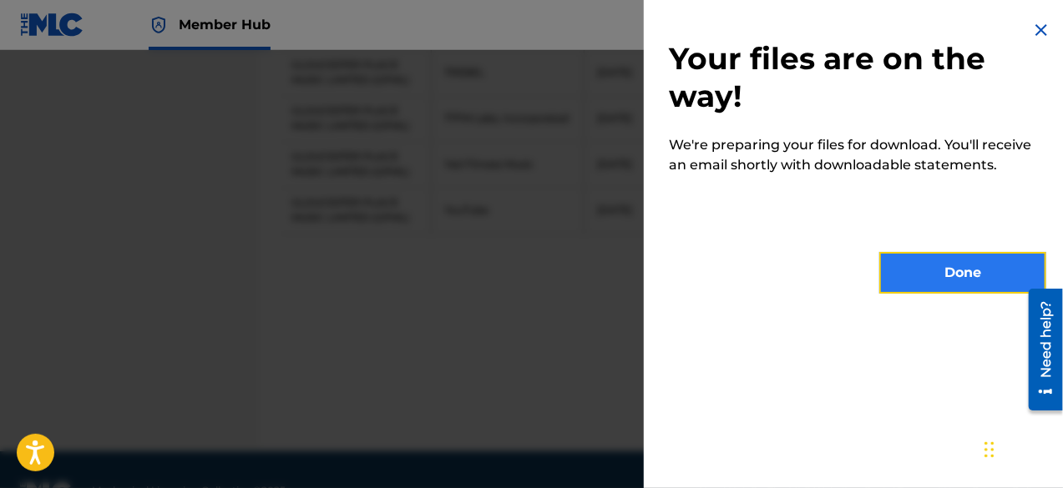
click at [953, 278] on button "Done" at bounding box center [962, 273] width 167 height 42
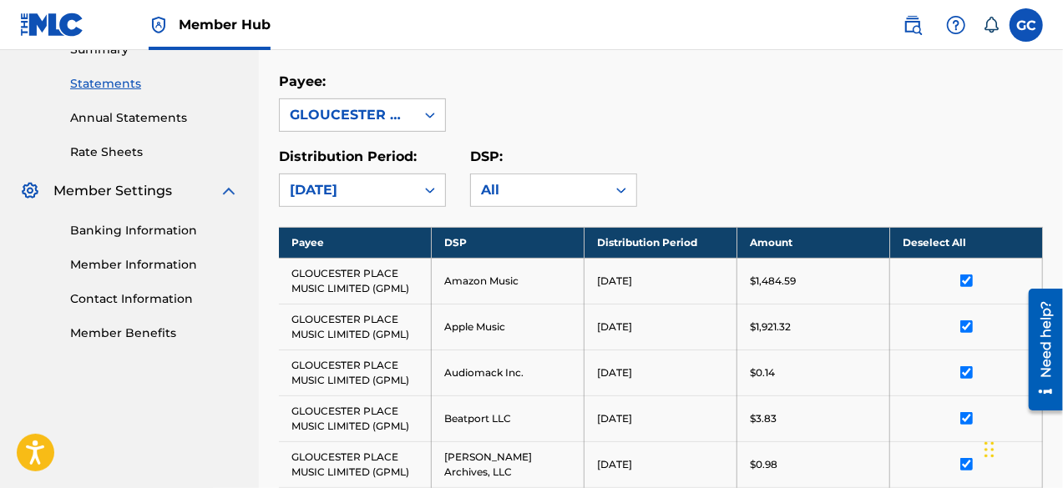
scroll to position [251, 0]
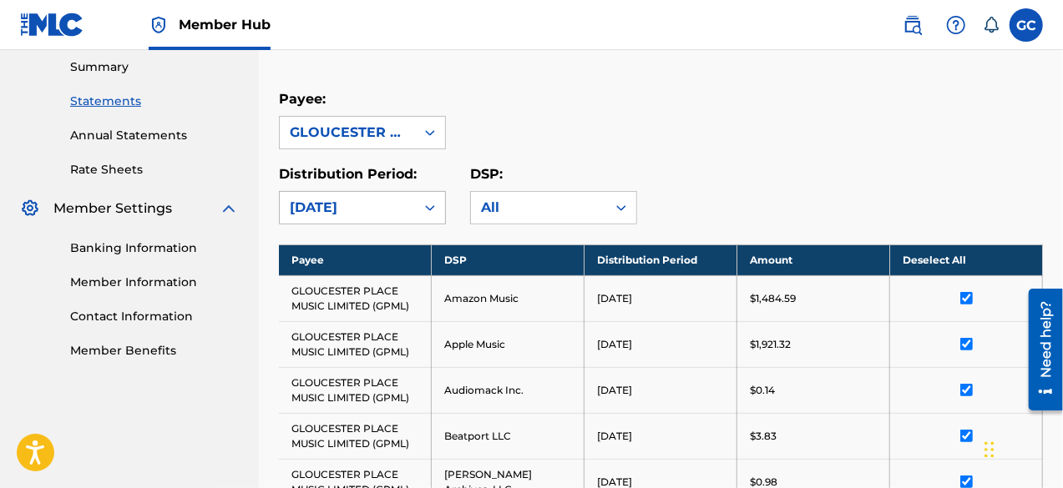
click at [352, 203] on div "[DATE]" at bounding box center [347, 208] width 115 height 20
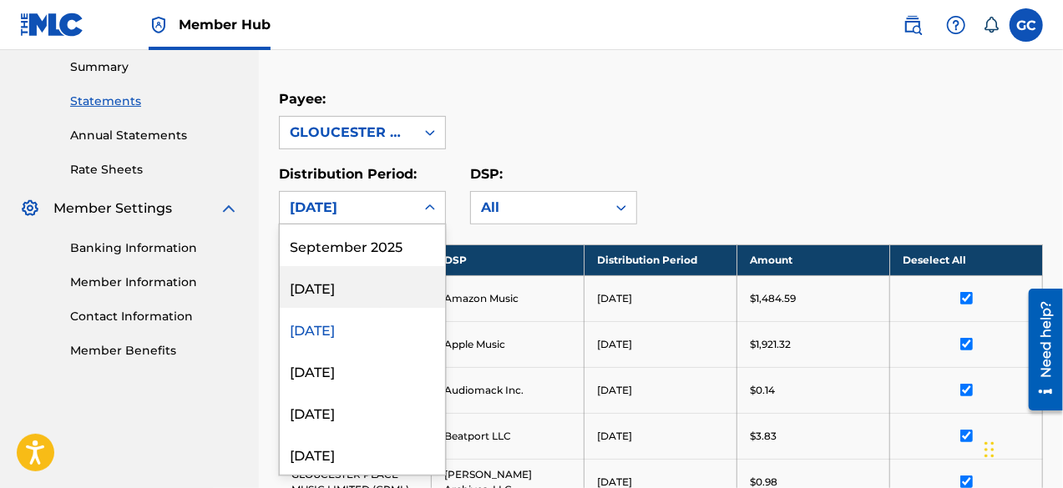
click at [334, 289] on div "[DATE]" at bounding box center [362, 287] width 165 height 42
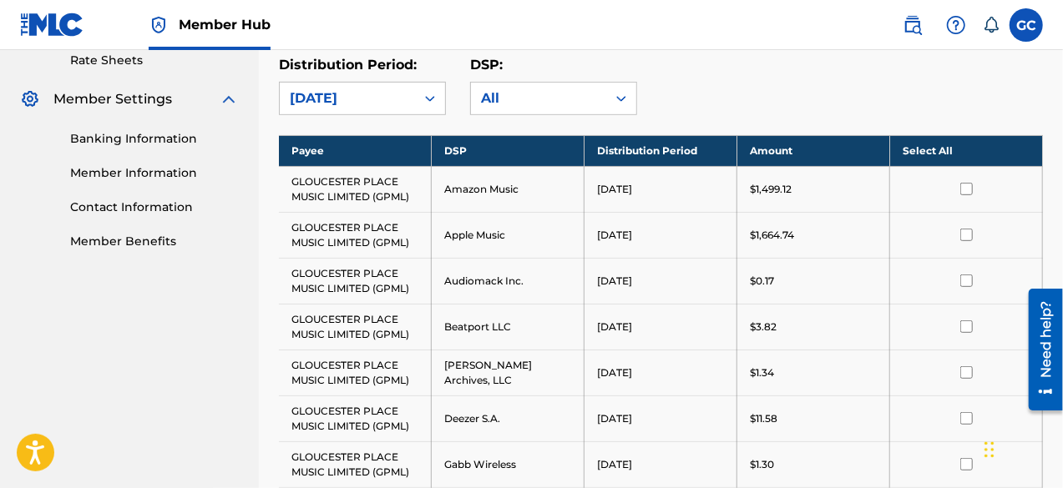
scroll to position [360, 0]
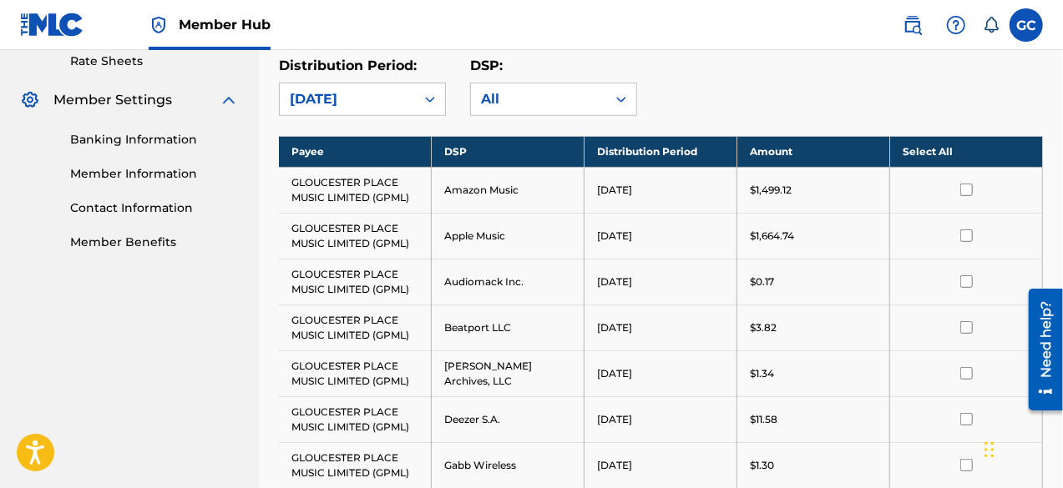
click at [917, 136] on th "Select All" at bounding box center [966, 151] width 153 height 31
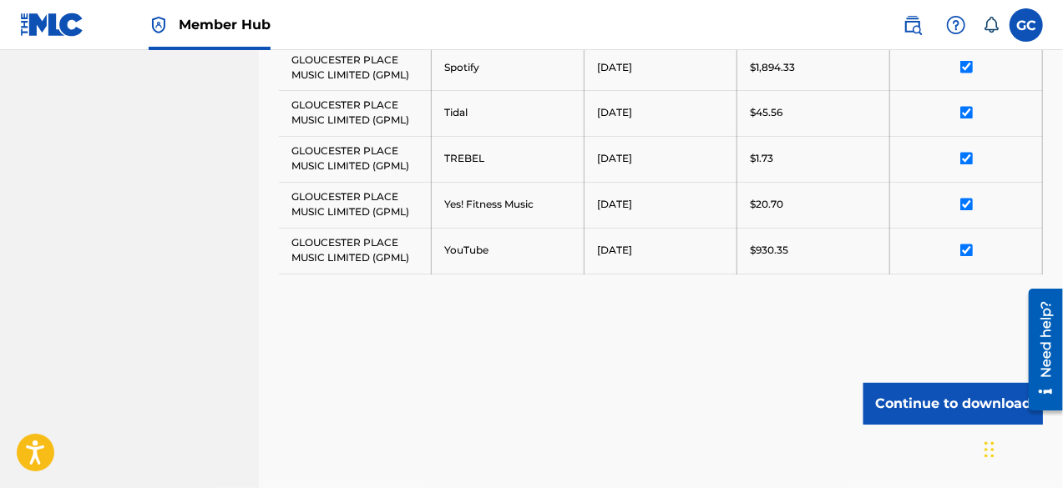
scroll to position [1566, 0]
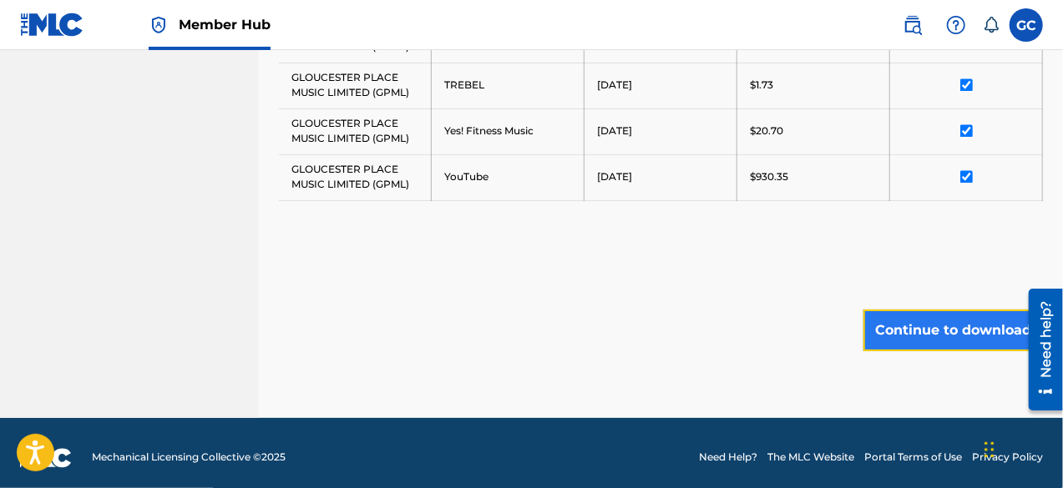
click at [922, 316] on button "Continue to download" at bounding box center [952, 331] width 179 height 42
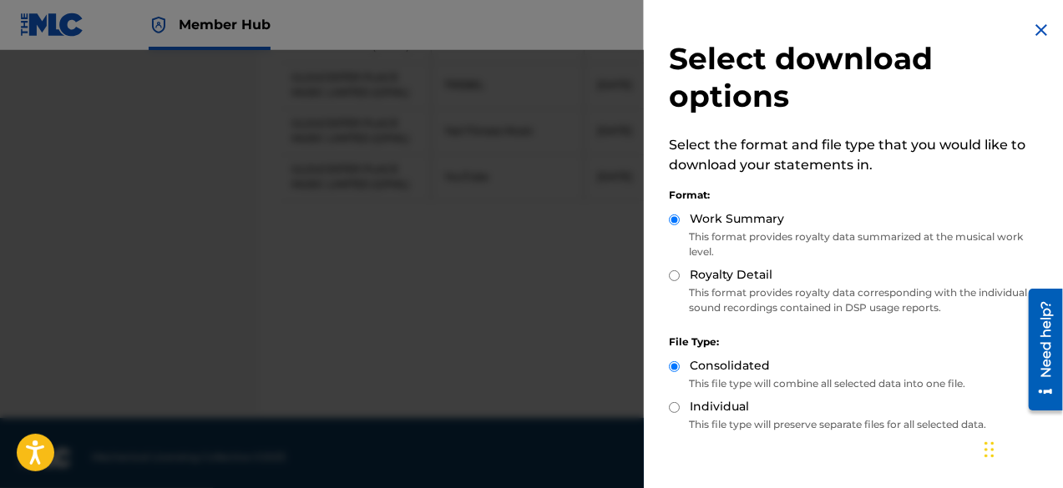
click at [680, 277] on input "Royalty Detail" at bounding box center [674, 275] width 11 height 11
radio input "true"
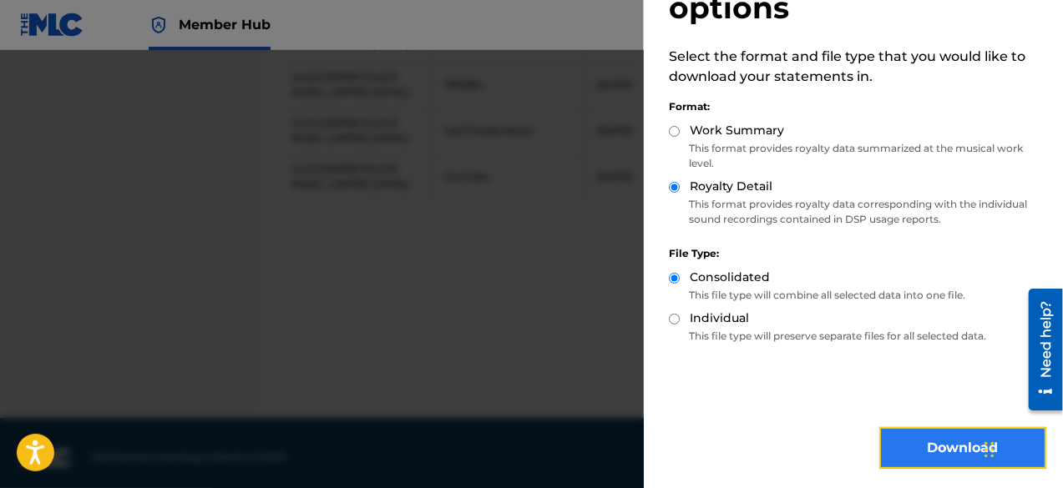
click at [903, 442] on button "Download" at bounding box center [962, 448] width 167 height 42
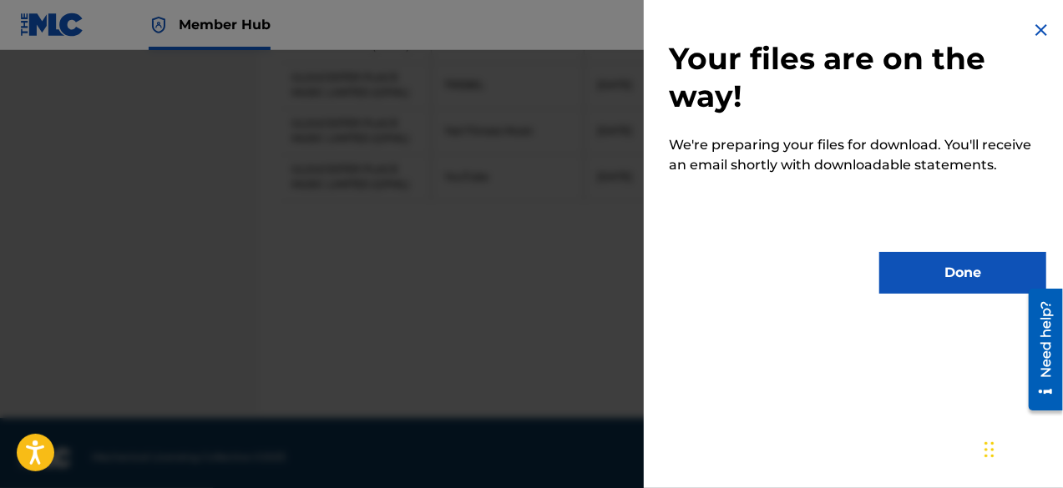
scroll to position [0, 0]
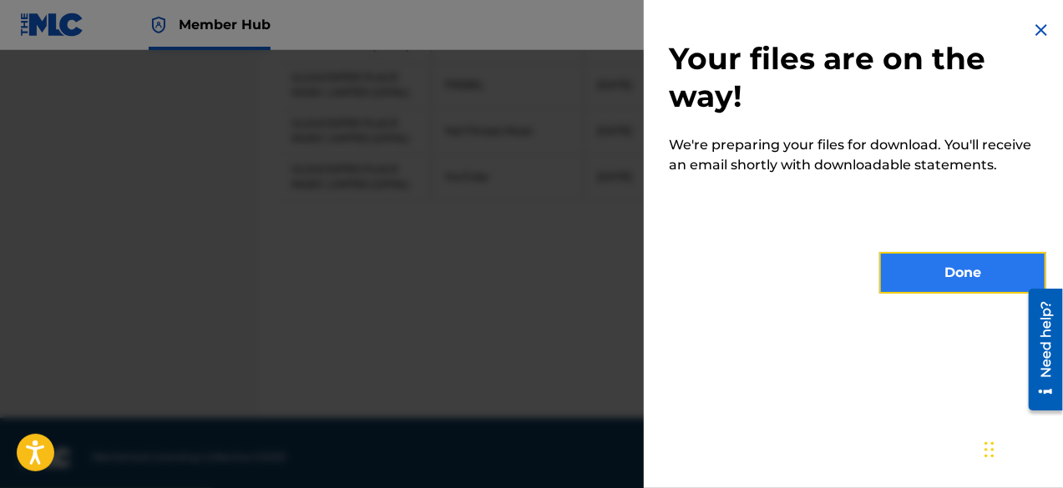
click at [947, 266] on button "Done" at bounding box center [962, 273] width 167 height 42
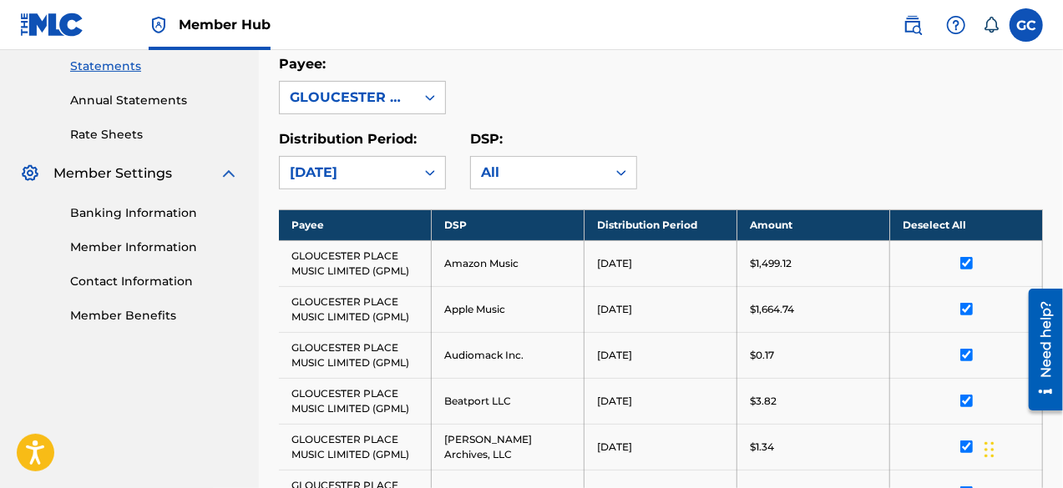
scroll to position [290, 0]
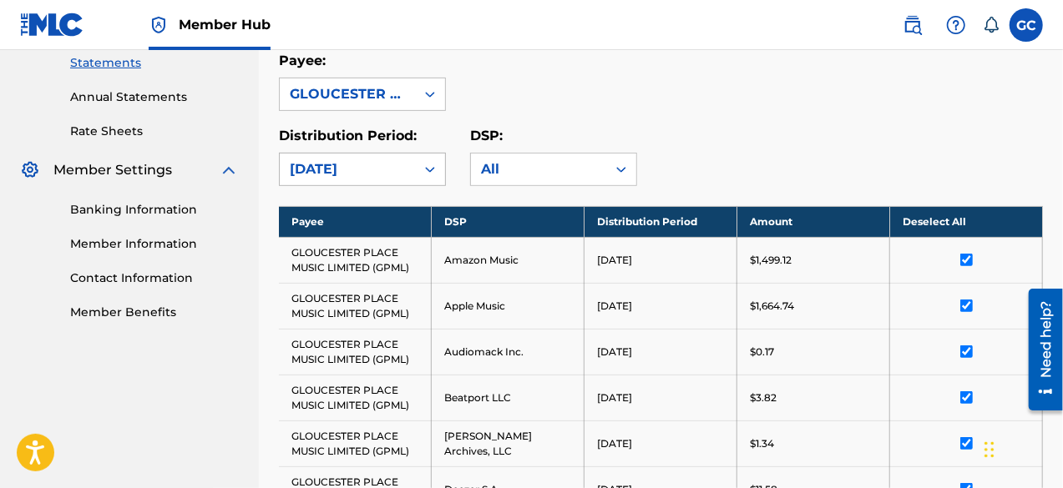
click at [354, 173] on div "[DATE]" at bounding box center [347, 169] width 115 height 20
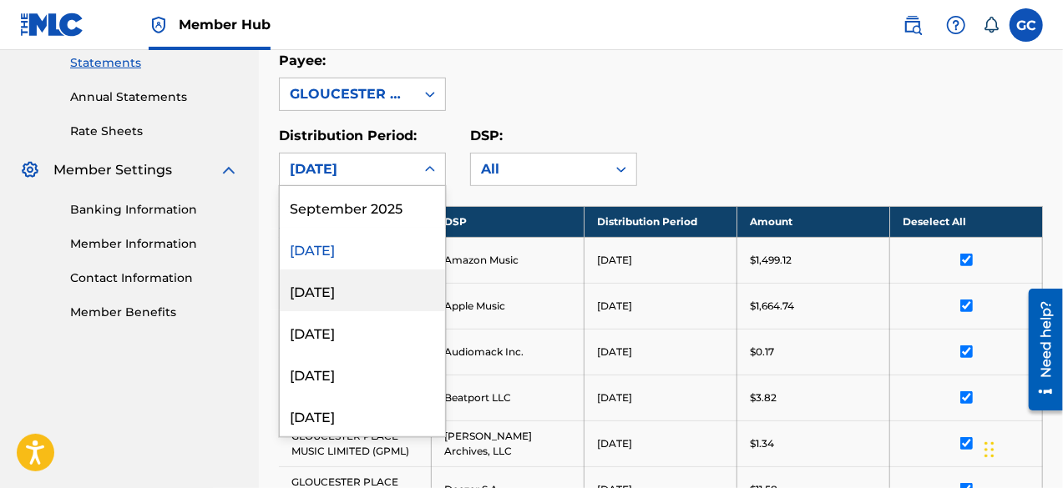
click at [332, 288] on div "[DATE]" at bounding box center [362, 291] width 165 height 42
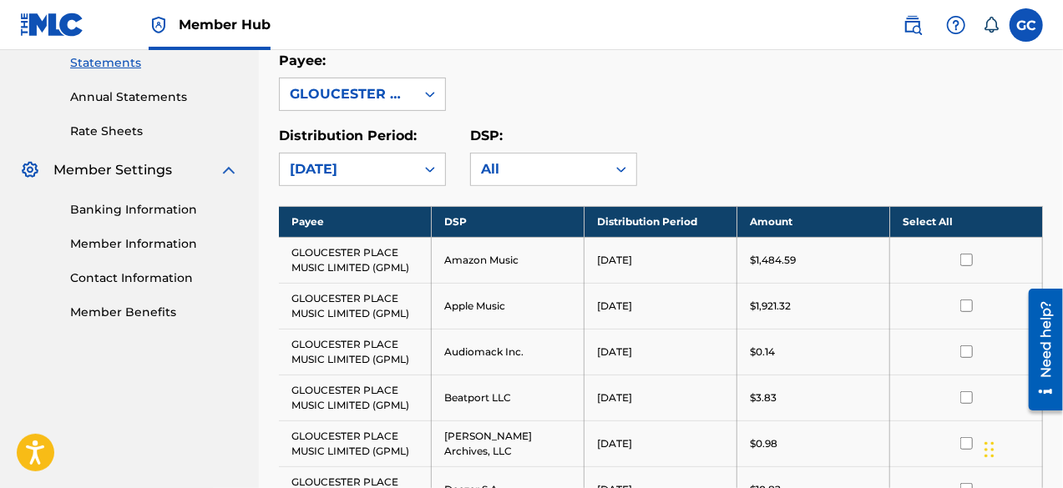
click at [936, 218] on th "Select All" at bounding box center [966, 221] width 153 height 31
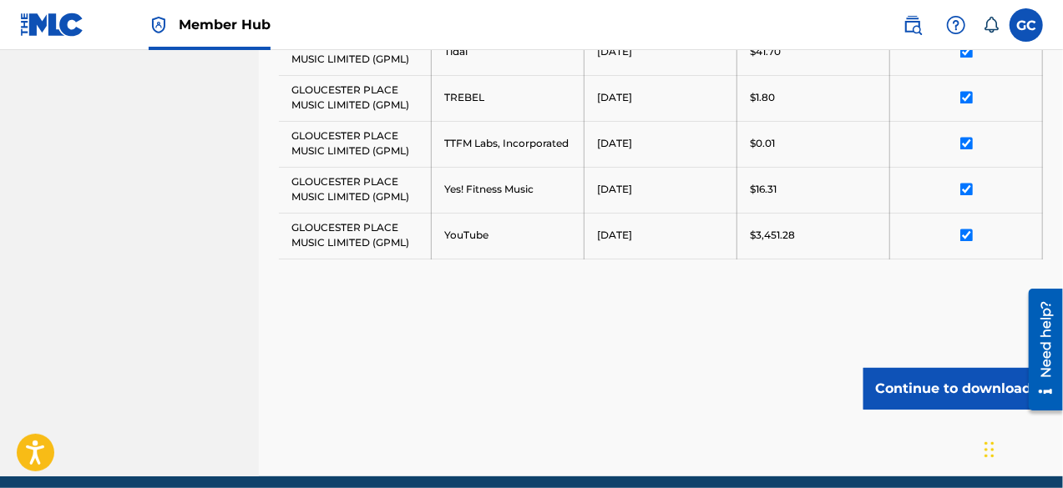
scroll to position [1611, 0]
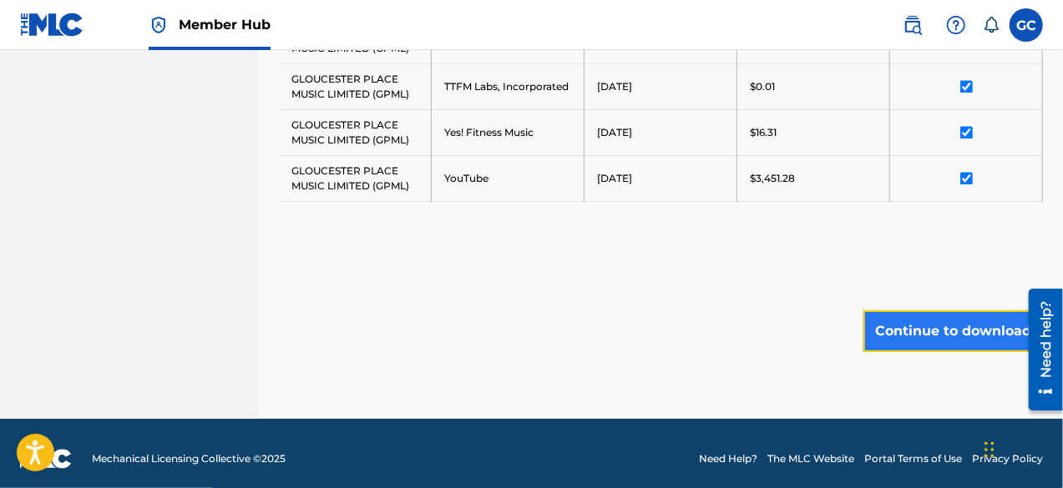
click at [925, 322] on button "Continue to download" at bounding box center [952, 332] width 179 height 42
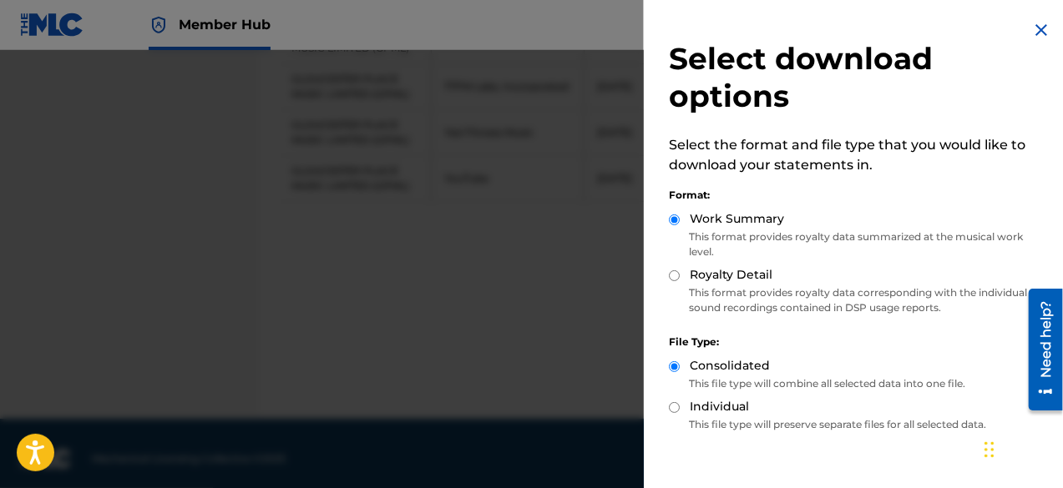
click at [674, 275] on input "Royalty Detail" at bounding box center [674, 275] width 11 height 11
radio input "true"
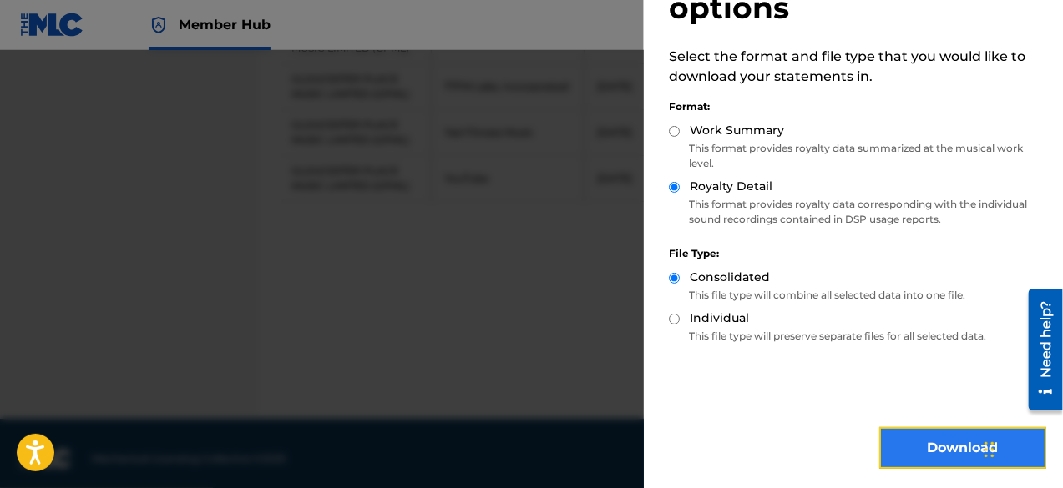
click at [912, 437] on button "Download" at bounding box center [962, 448] width 167 height 42
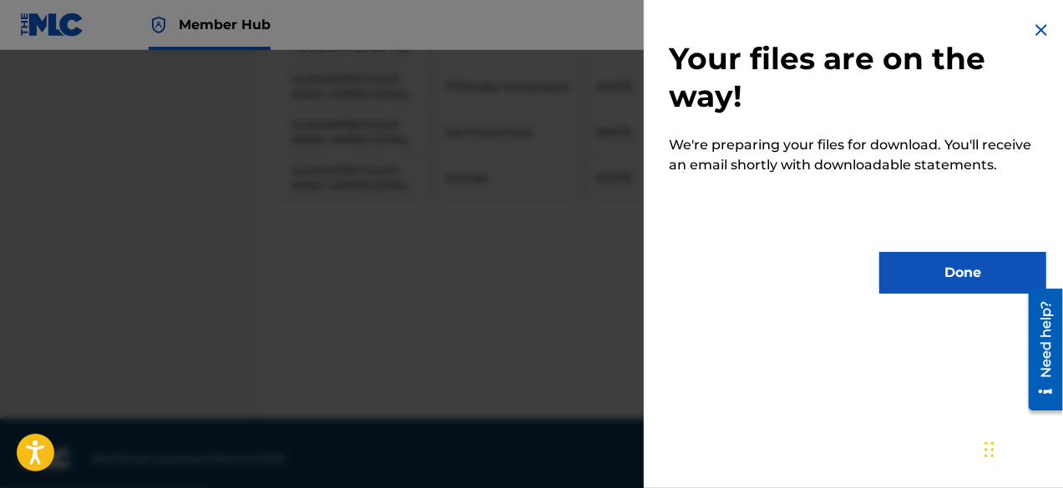
scroll to position [0, 0]
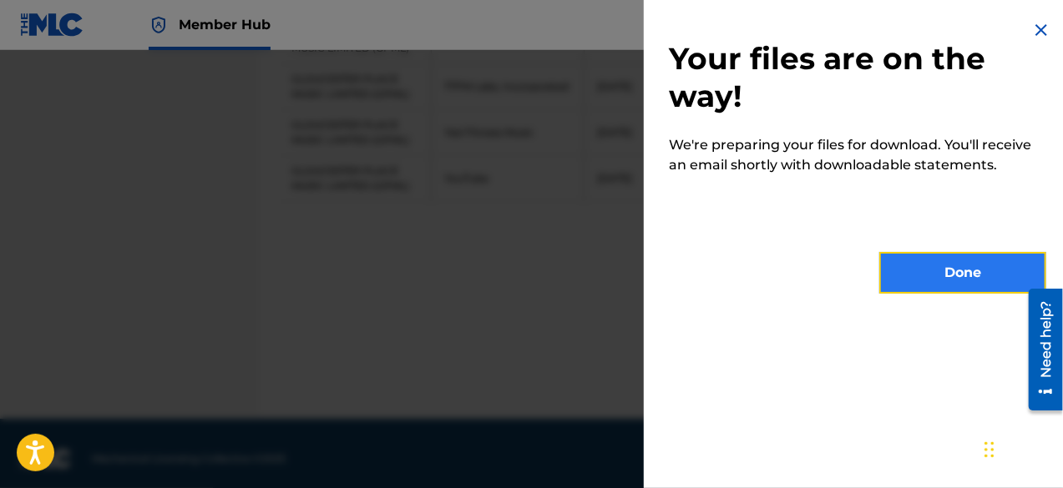
click at [962, 277] on button "Done" at bounding box center [962, 273] width 167 height 42
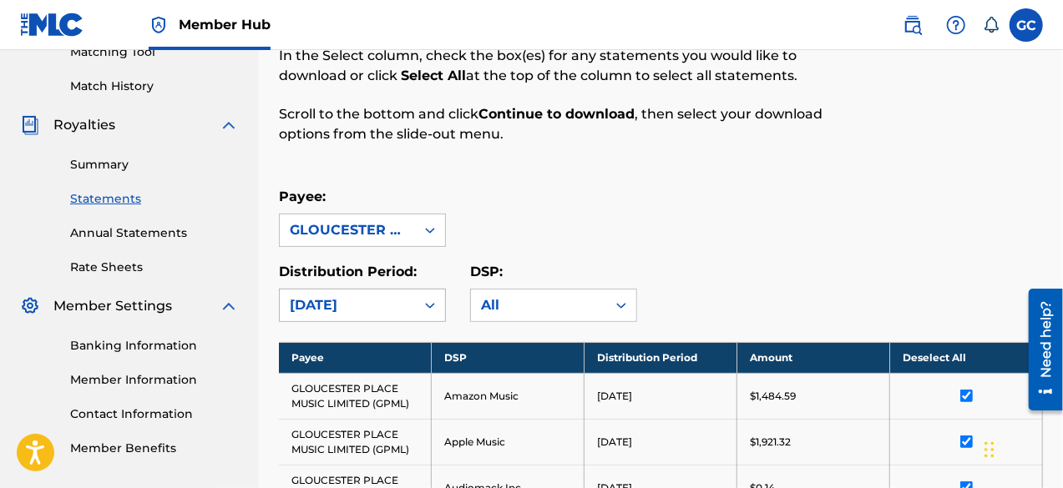
scroll to position [194, 0]
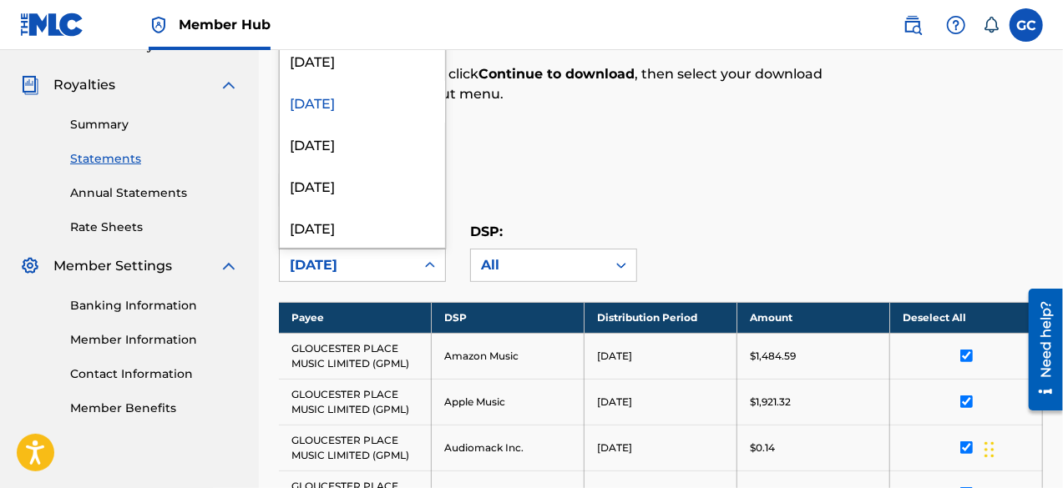
click at [299, 271] on div "[DATE]" at bounding box center [347, 265] width 115 height 20
click at [302, 146] on div "[DATE]" at bounding box center [362, 144] width 165 height 42
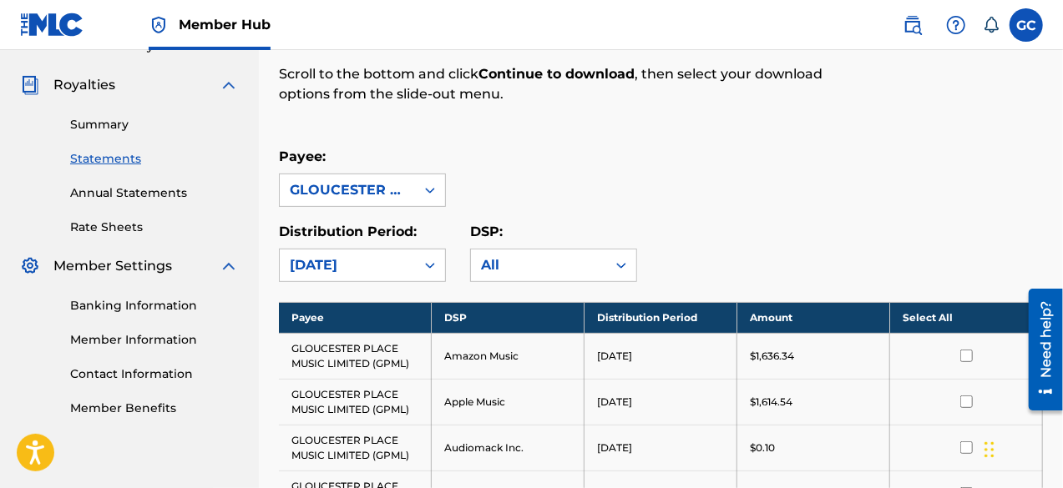
click at [749, 151] on div "Payee: GLOUCESTER PLACE MUSIC LIMITED (GPML)" at bounding box center [661, 177] width 764 height 60
click at [946, 325] on th "Select All" at bounding box center [966, 317] width 153 height 31
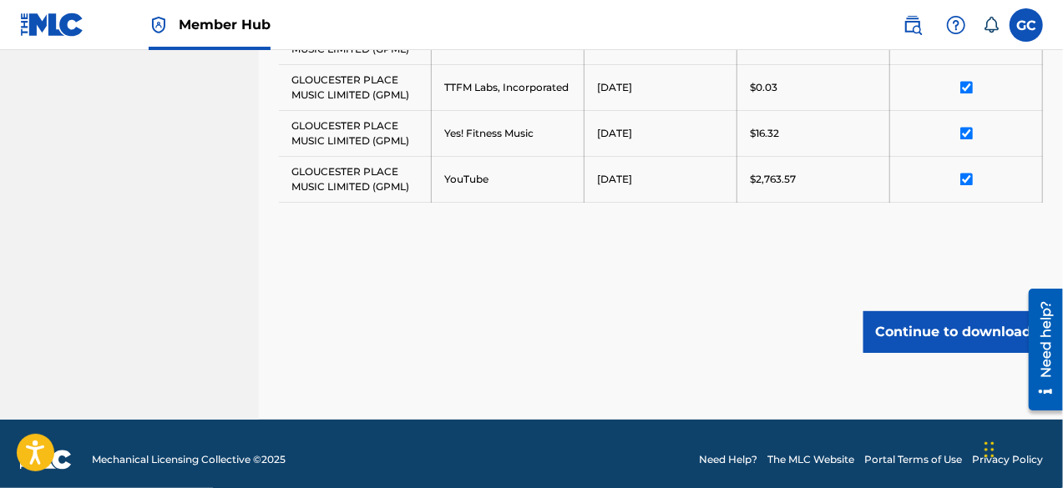
scroll to position [1611, 0]
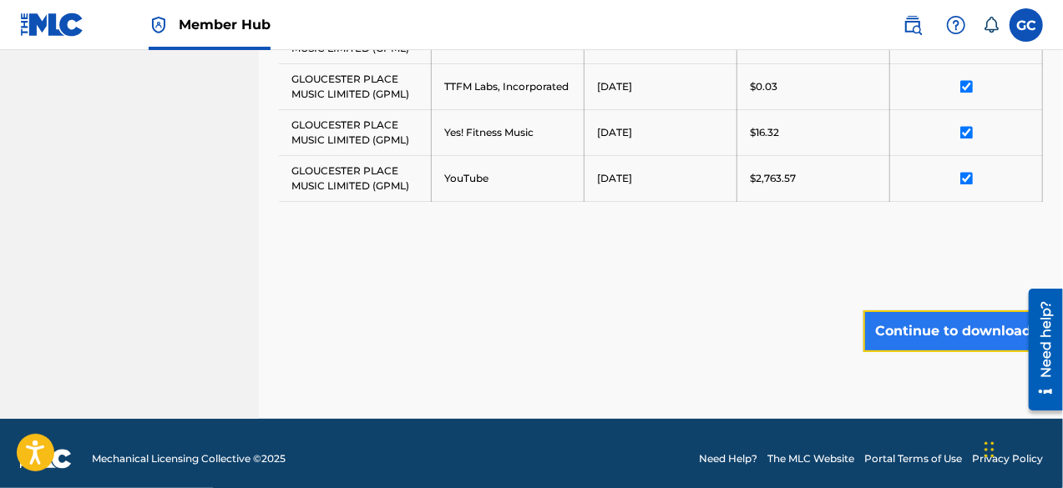
click at [946, 319] on button "Continue to download" at bounding box center [952, 332] width 179 height 42
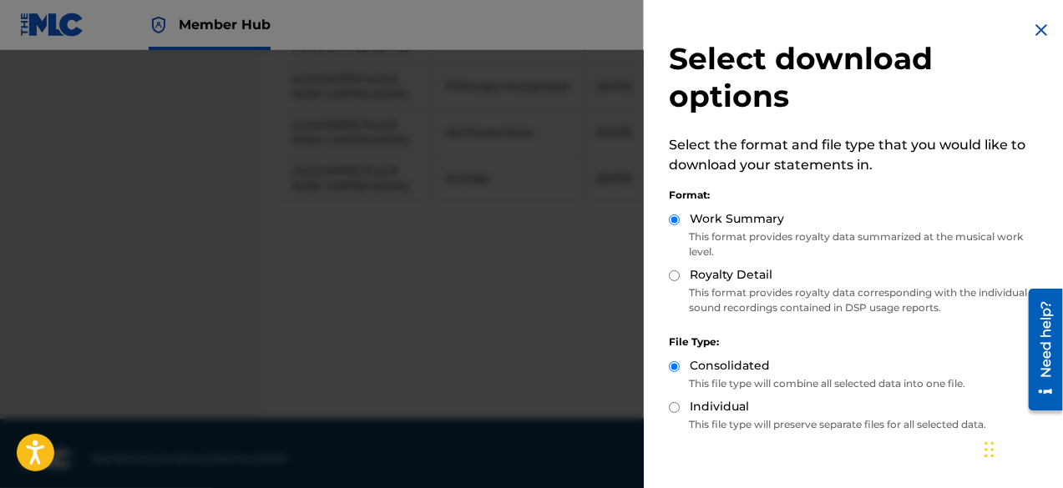
click at [718, 280] on label "Royalty Detail" at bounding box center [731, 275] width 83 height 18
click at [680, 280] on input "Royalty Detail" at bounding box center [674, 275] width 11 height 11
radio input "true"
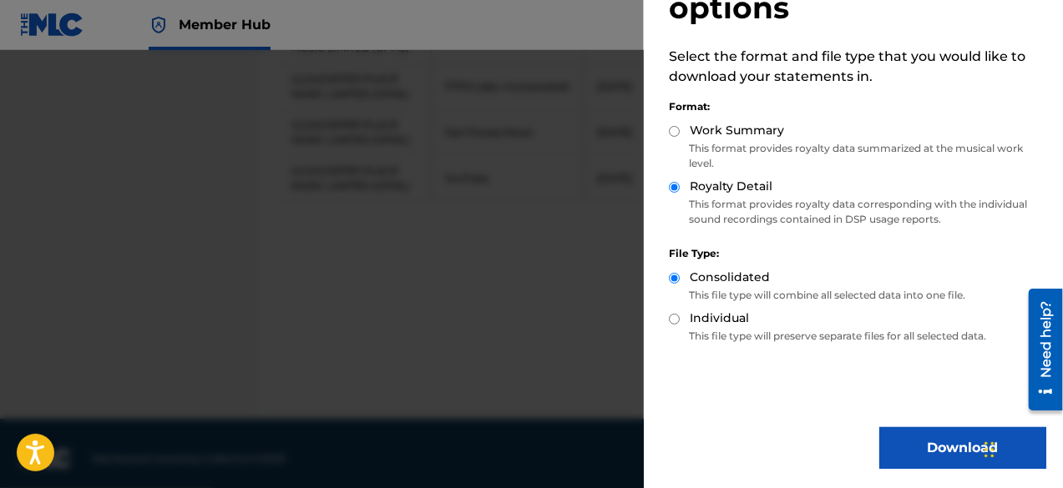
click at [905, 425] on div "Select download options Select the format and file type that you would like to …" at bounding box center [857, 201] width 427 height 578
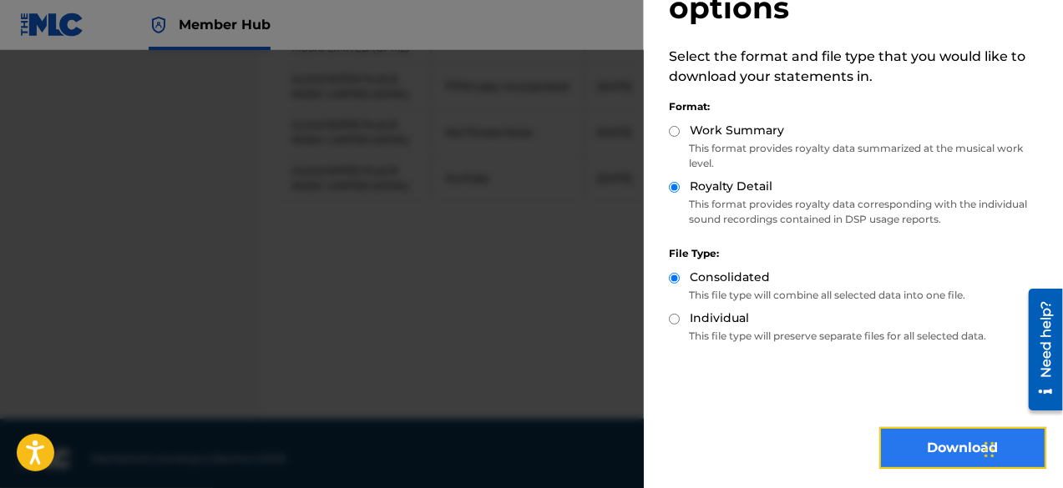
click at [902, 447] on button "Download" at bounding box center [962, 448] width 167 height 42
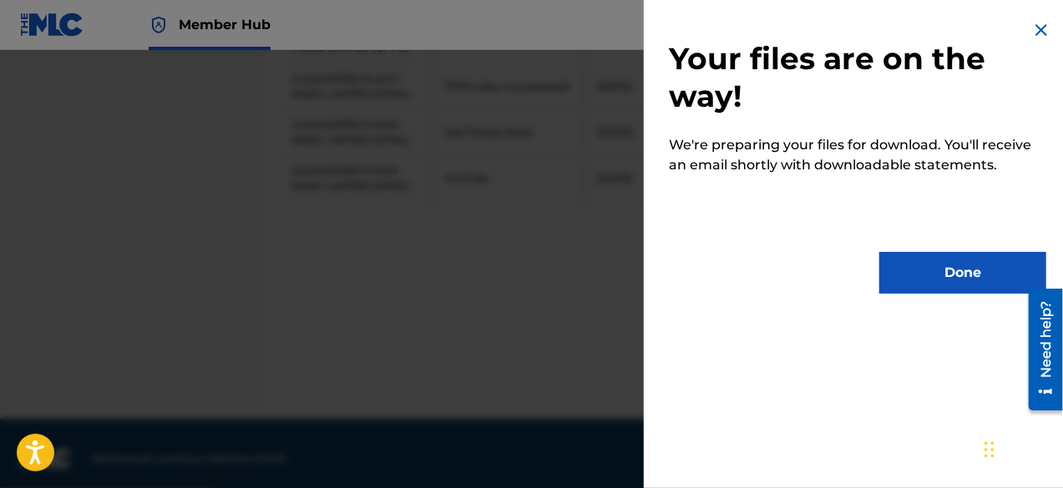
scroll to position [0, 0]
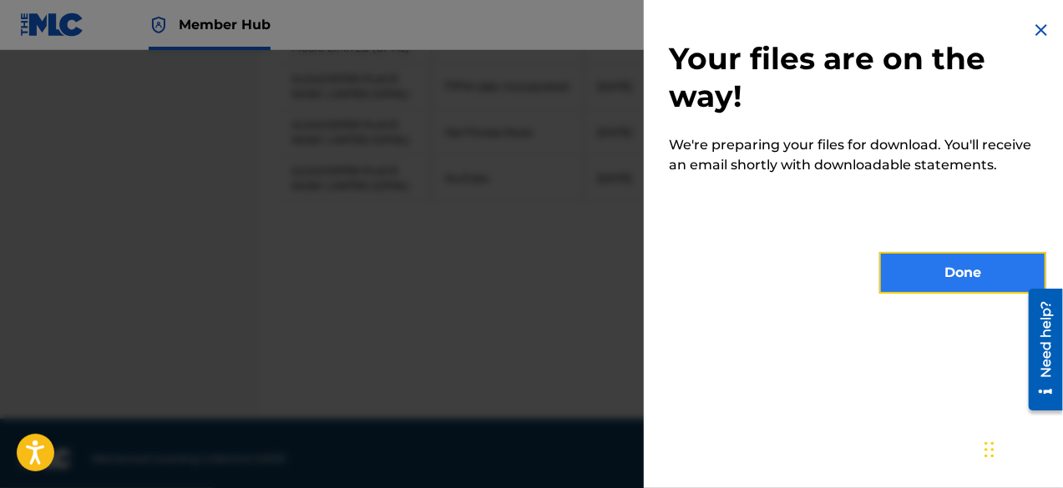
click at [963, 260] on button "Done" at bounding box center [962, 273] width 167 height 42
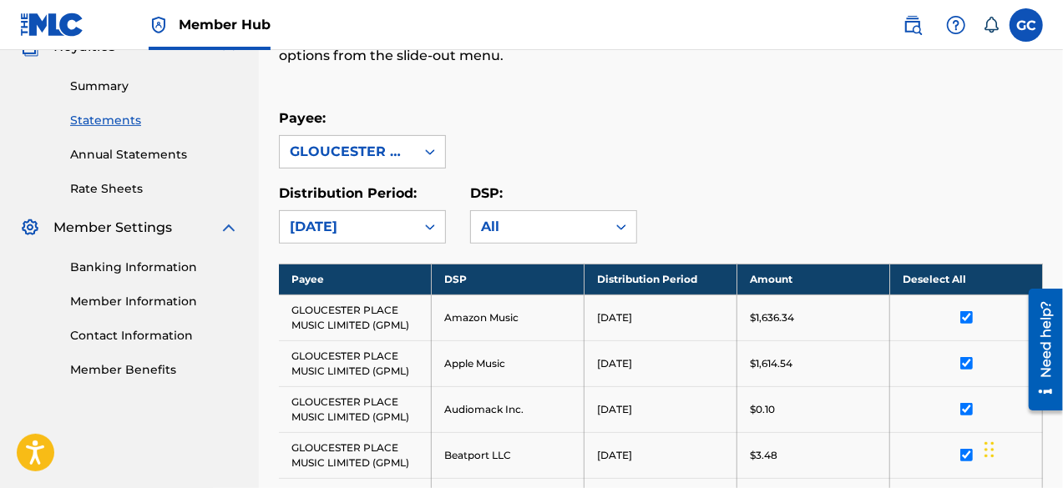
scroll to position [231, 0]
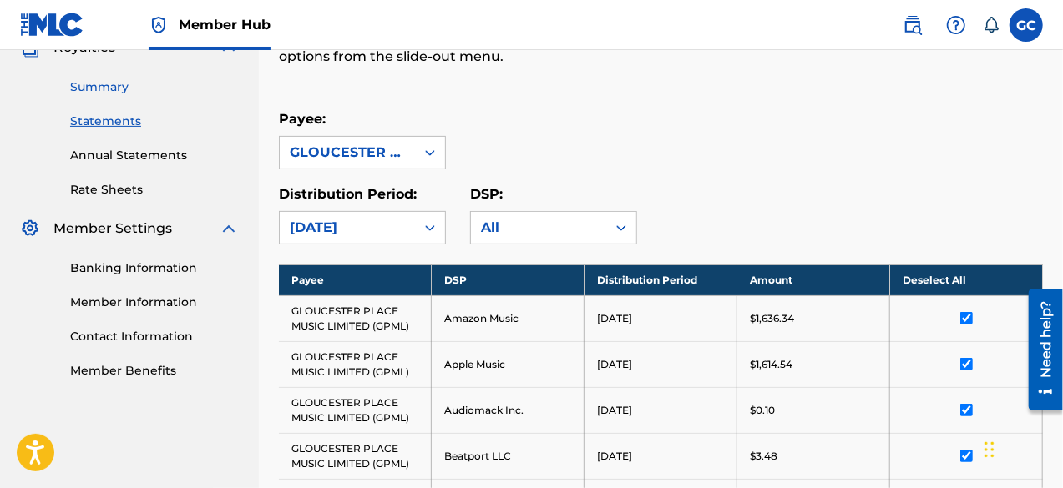
click at [110, 88] on link "Summary" at bounding box center [154, 87] width 169 height 18
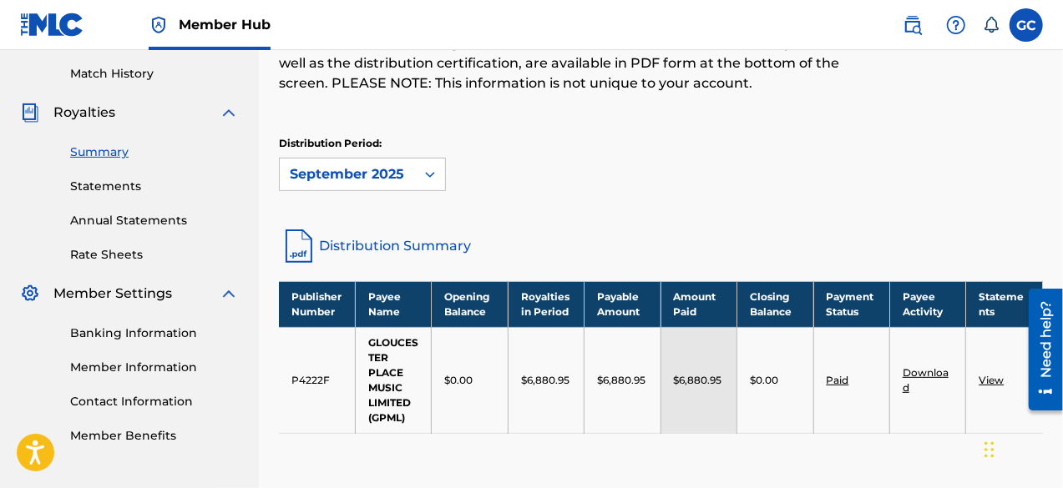
scroll to position [165, 0]
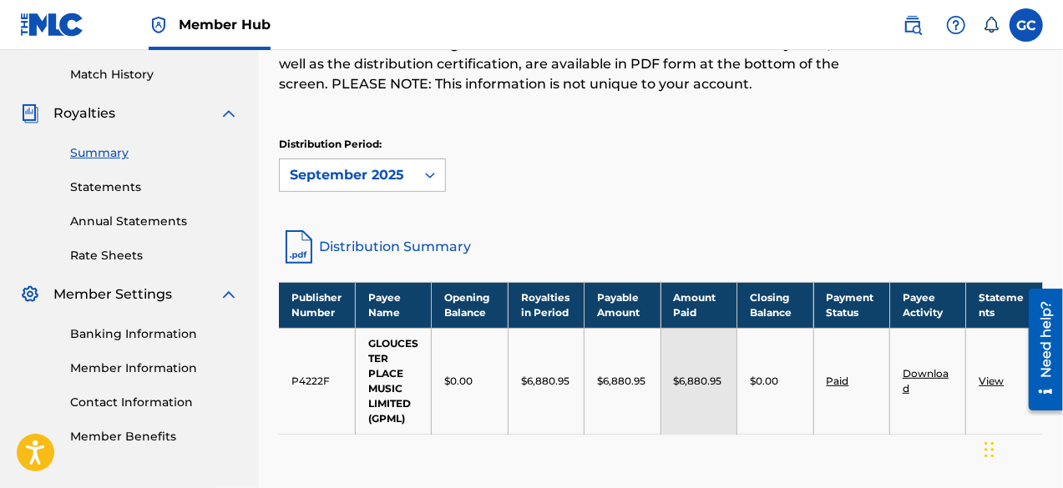
click at [362, 178] on div "September 2025" at bounding box center [347, 175] width 115 height 20
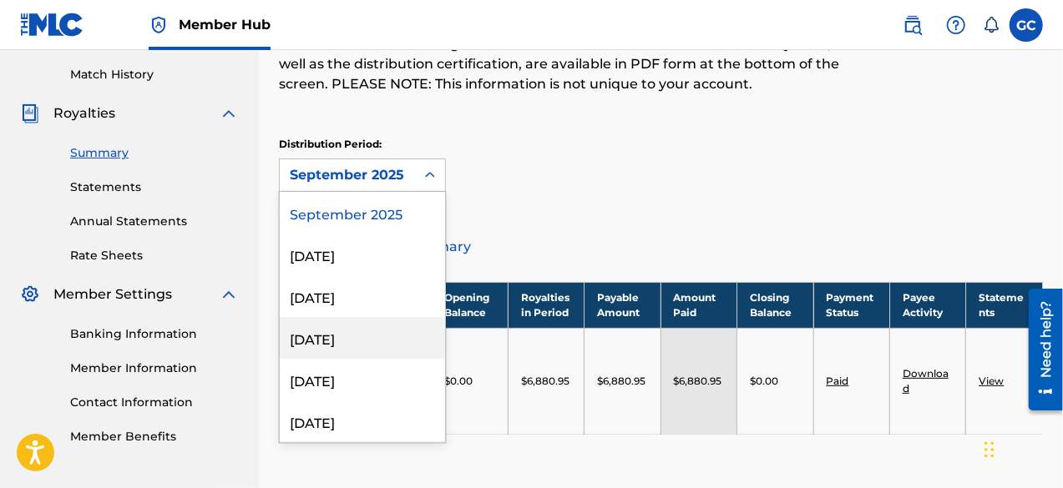
click at [322, 333] on div "[DATE]" at bounding box center [362, 338] width 165 height 42
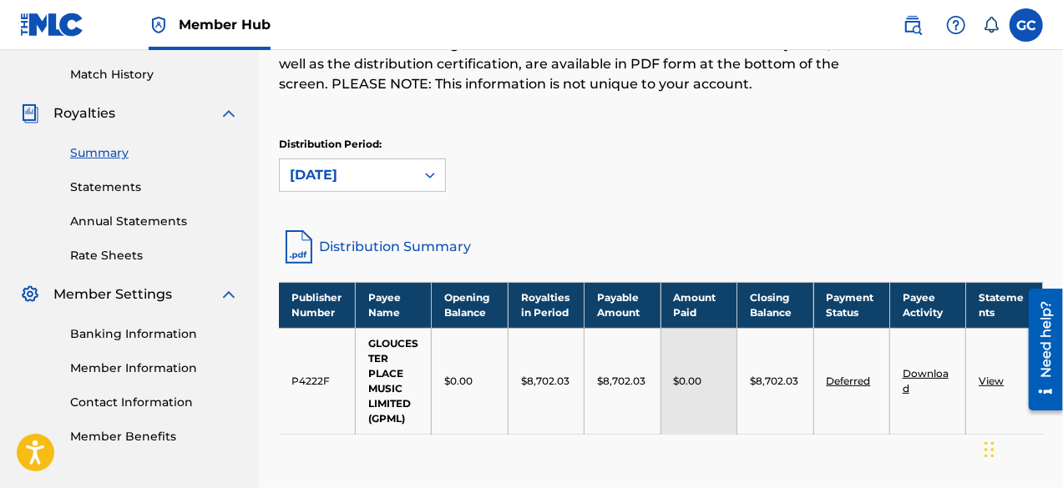
click at [340, 174] on div "[DATE]" at bounding box center [347, 175] width 115 height 20
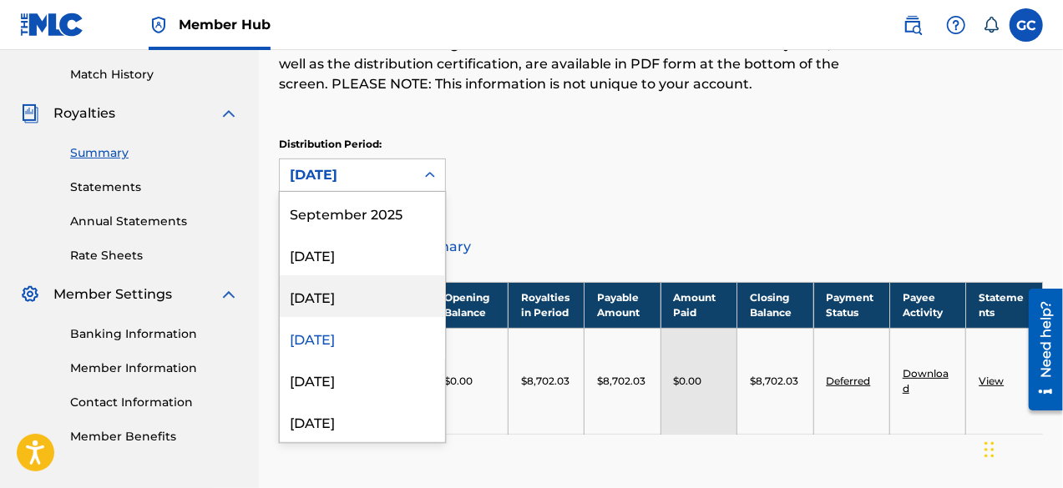
click at [305, 292] on div "[DATE]" at bounding box center [362, 296] width 165 height 42
click at [319, 165] on div "[DATE]" at bounding box center [347, 175] width 115 height 20
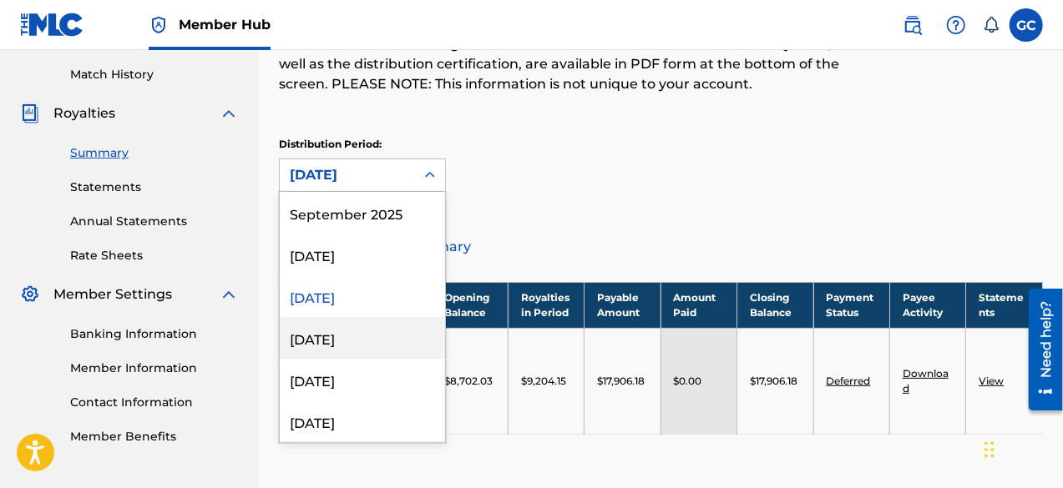
click at [324, 328] on div "[DATE]" at bounding box center [362, 338] width 165 height 42
click at [402, 174] on div "[DATE]" at bounding box center [347, 175] width 115 height 20
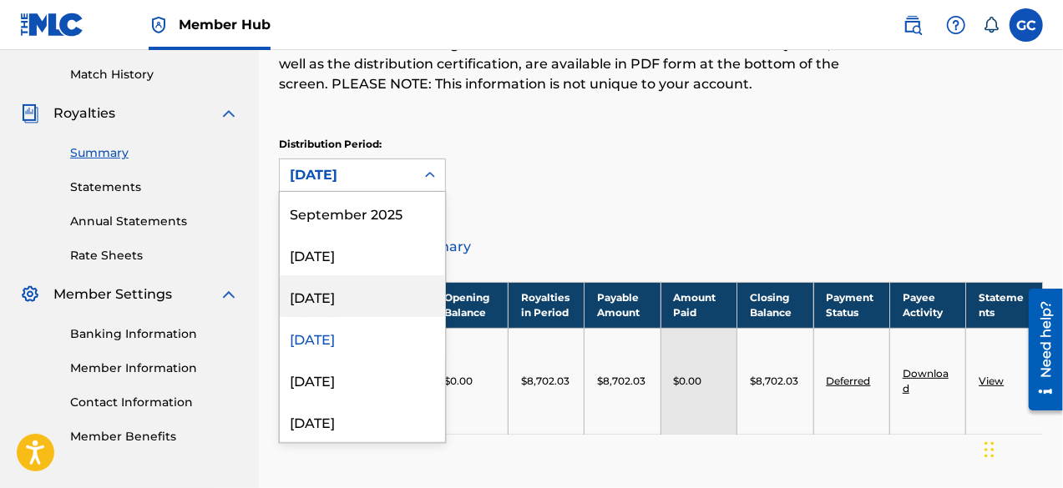
click at [342, 295] on div "[DATE]" at bounding box center [362, 296] width 165 height 42
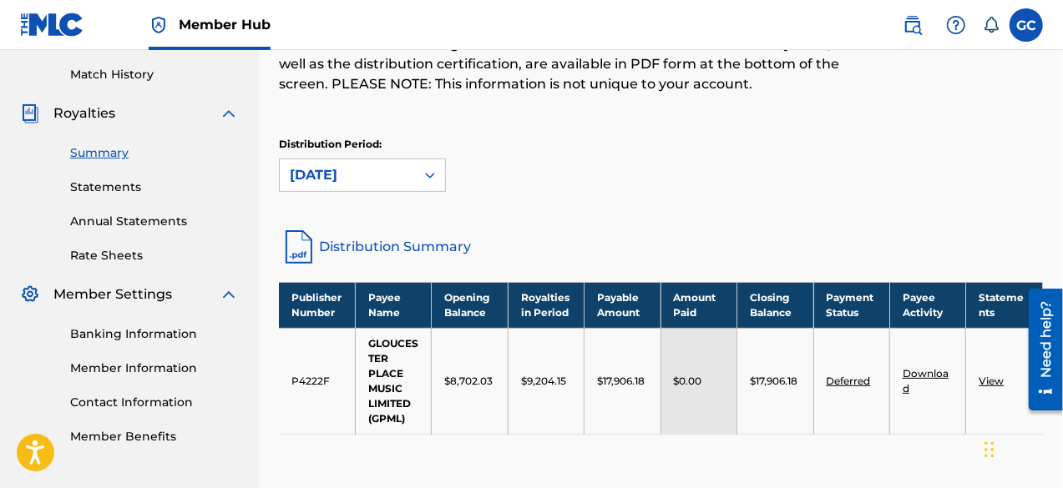
click at [518, 236] on link "Distribution Summary" at bounding box center [661, 247] width 764 height 40
click at [920, 368] on link "Download" at bounding box center [925, 381] width 46 height 28
click at [374, 163] on div "[DATE]" at bounding box center [347, 175] width 135 height 32
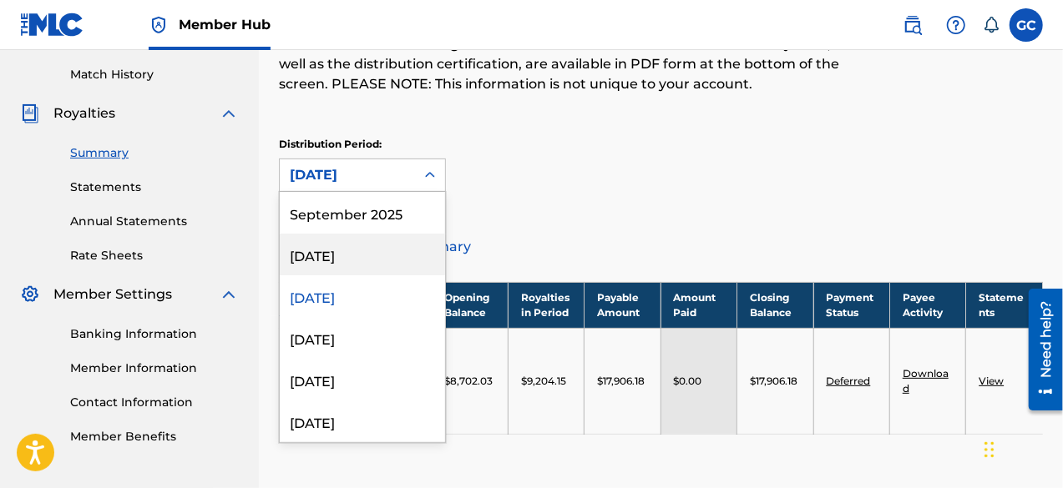
click at [357, 246] on div "[DATE]" at bounding box center [362, 255] width 165 height 42
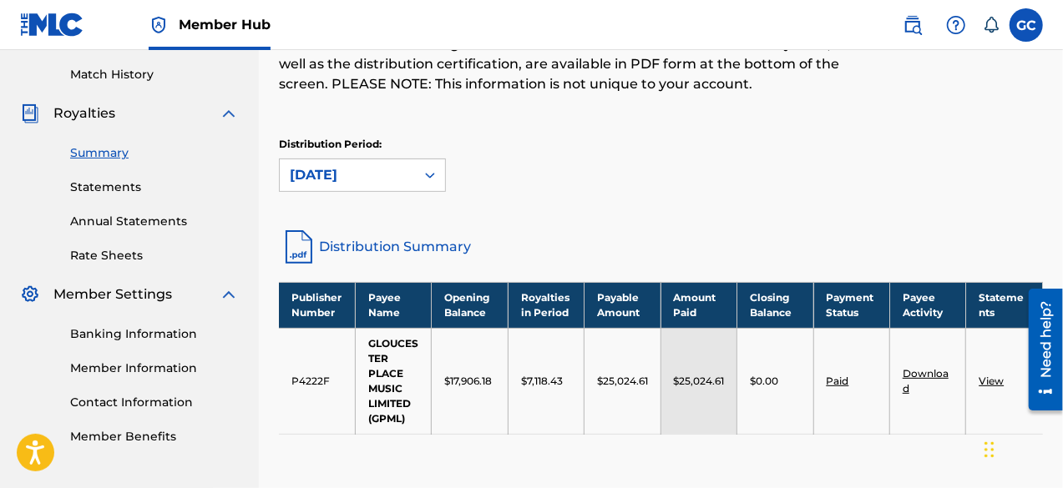
click at [932, 370] on link "Download" at bounding box center [925, 381] width 46 height 28
click at [392, 186] on div "[DATE]" at bounding box center [347, 175] width 135 height 32
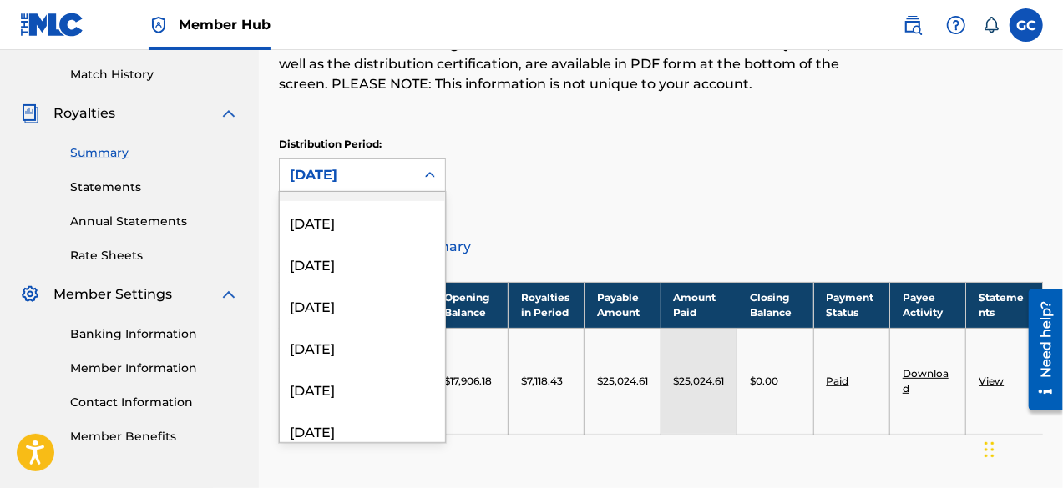
scroll to position [160, 0]
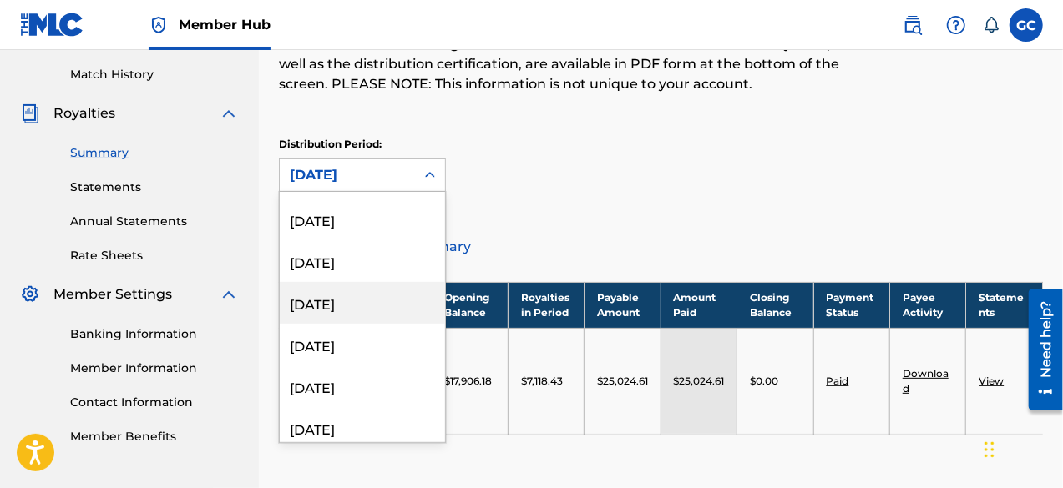
click at [323, 305] on div "[DATE]" at bounding box center [362, 303] width 165 height 42
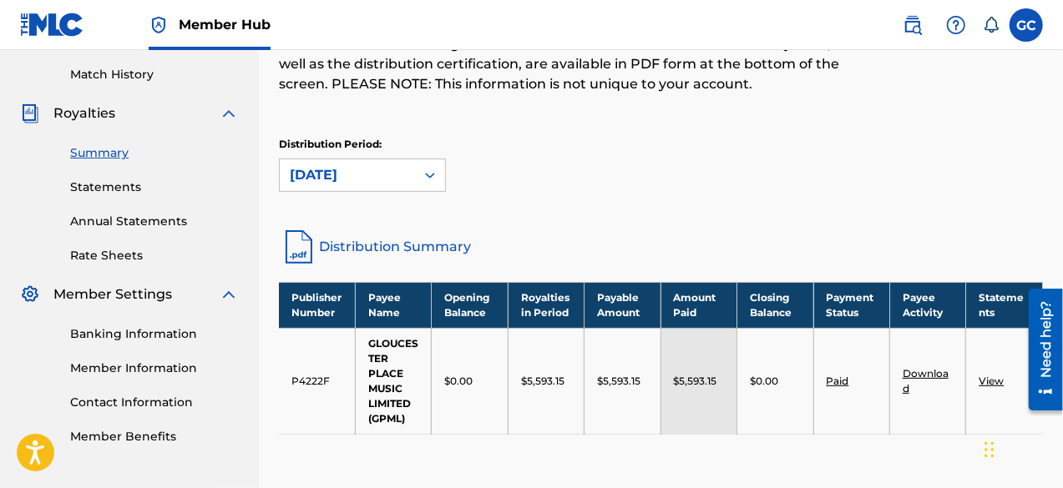
click at [929, 373] on link "Download" at bounding box center [925, 381] width 46 height 28
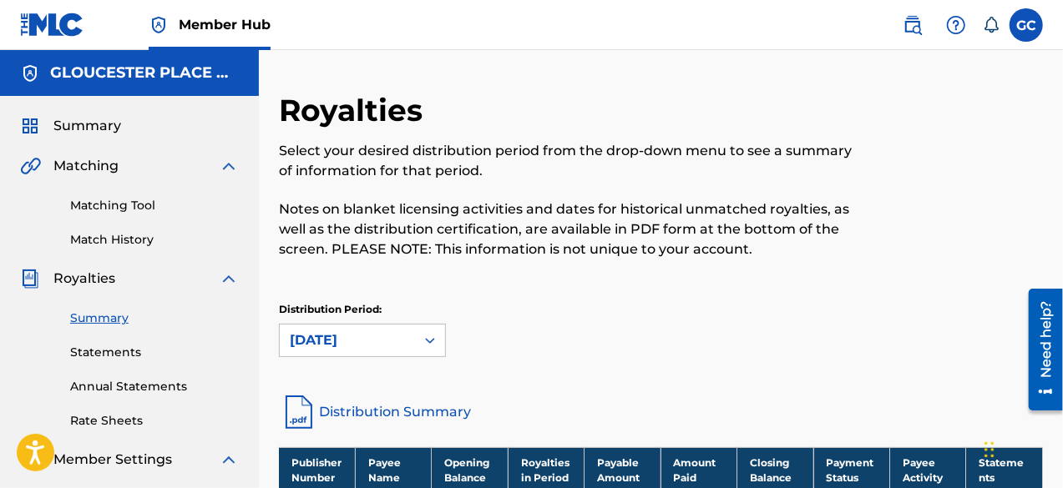
click at [92, 321] on link "Summary" at bounding box center [154, 319] width 169 height 18
click at [319, 361] on div "Distribution Period: [DATE]" at bounding box center [661, 337] width 764 height 70
click at [316, 346] on div "[DATE]" at bounding box center [362, 340] width 167 height 33
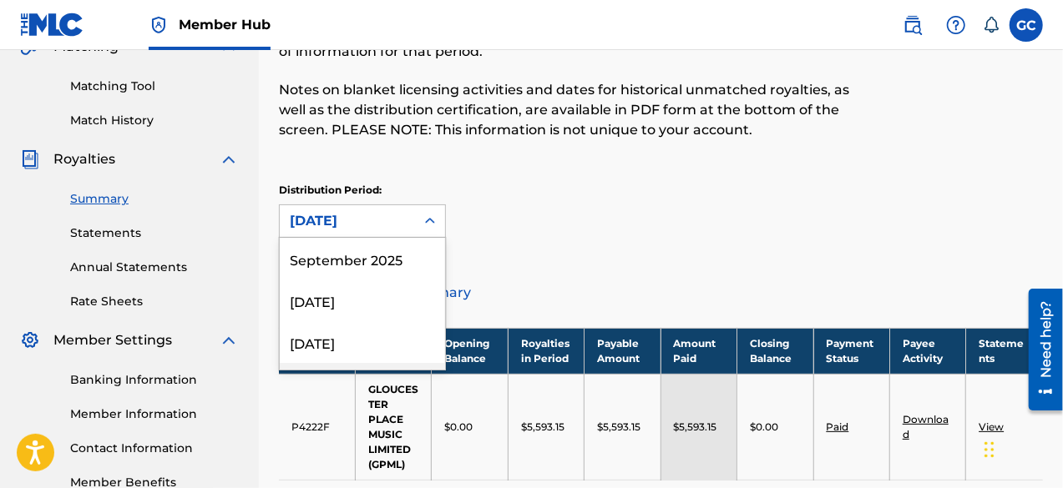
scroll to position [55, 0]
click at [312, 257] on div "[DATE]" at bounding box center [362, 246] width 165 height 42
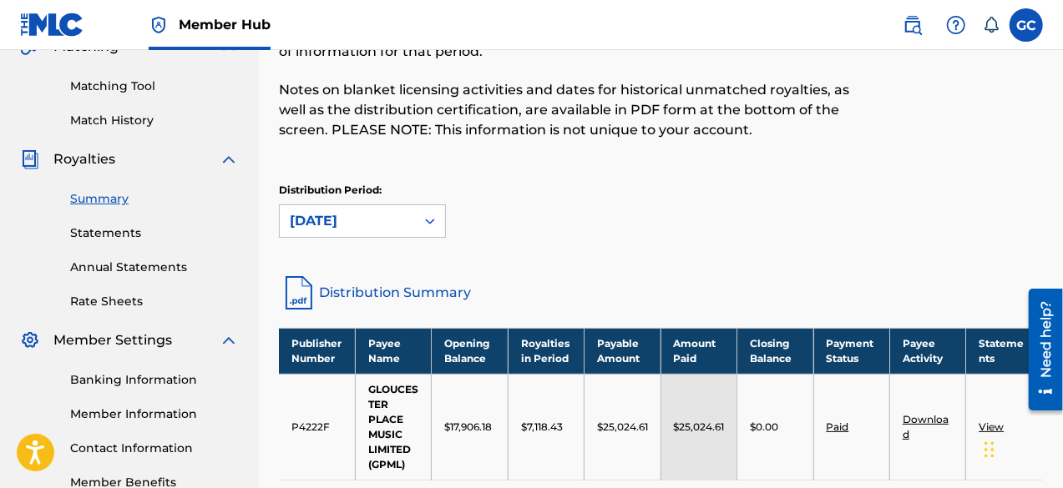
scroll to position [155, 0]
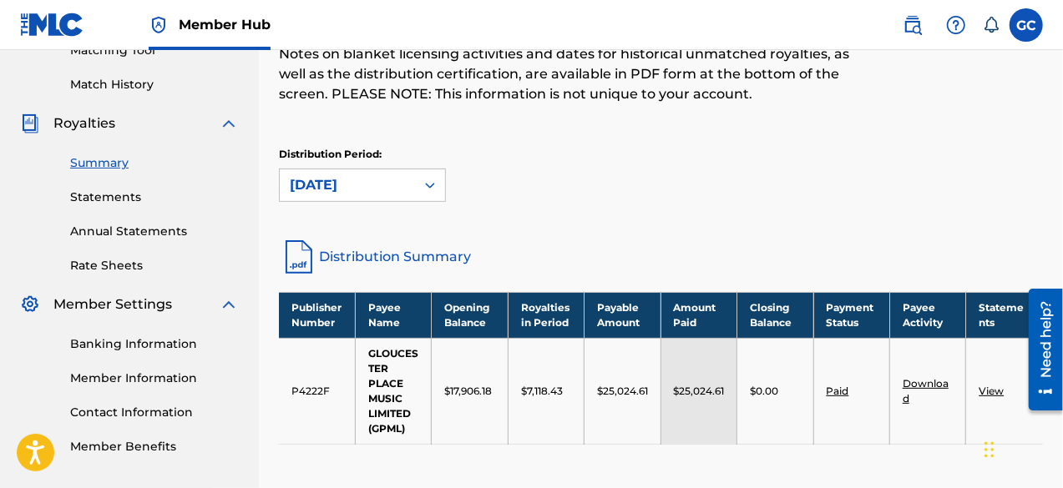
click at [391, 166] on div "Distribution Period: [DATE]" at bounding box center [362, 174] width 167 height 55
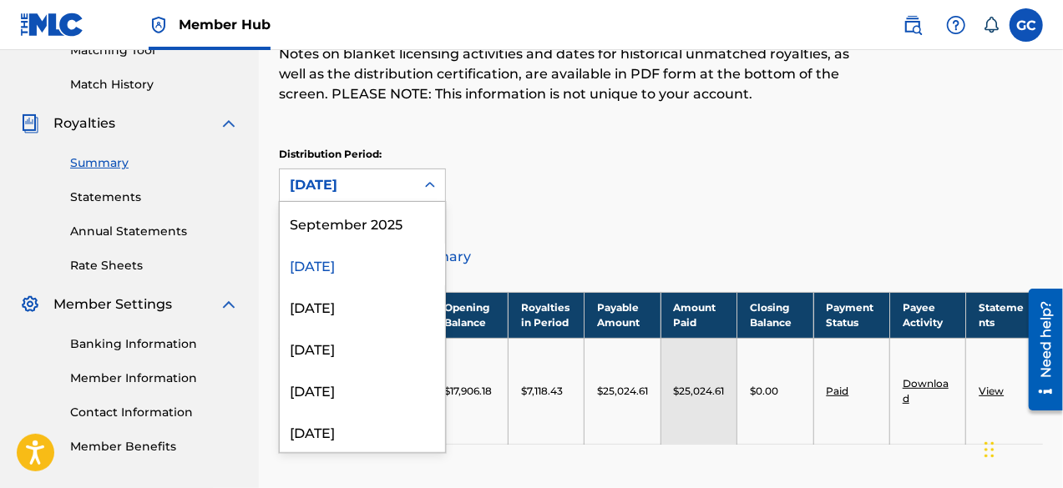
click at [365, 180] on div "[DATE]" at bounding box center [347, 185] width 115 height 20
click at [326, 294] on div "[DATE]" at bounding box center [362, 306] width 165 height 42
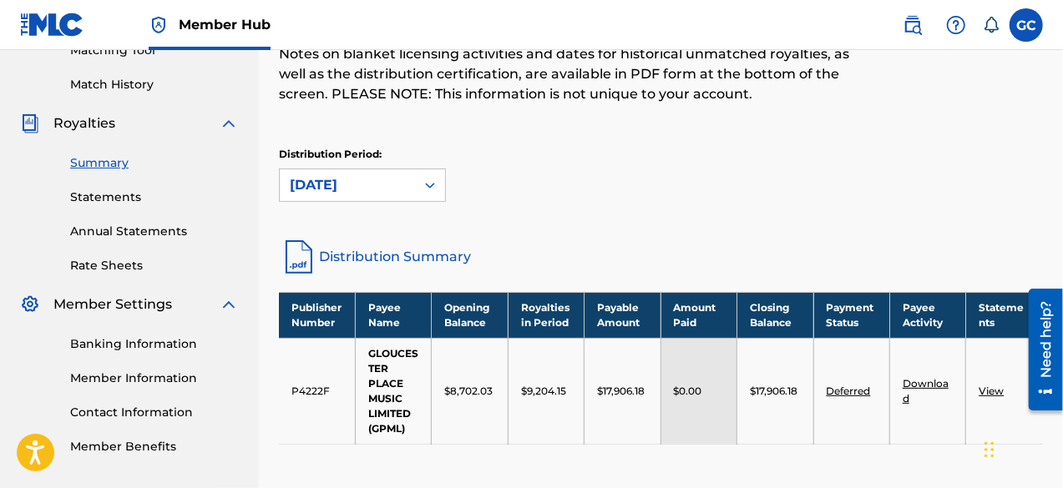
click at [326, 253] on link "Distribution Summary" at bounding box center [661, 257] width 764 height 40
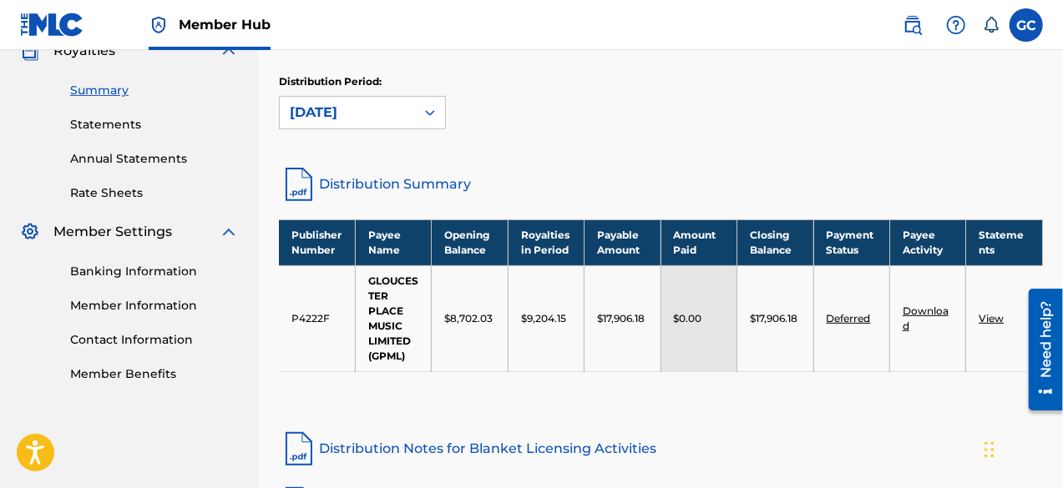
scroll to position [227, 0]
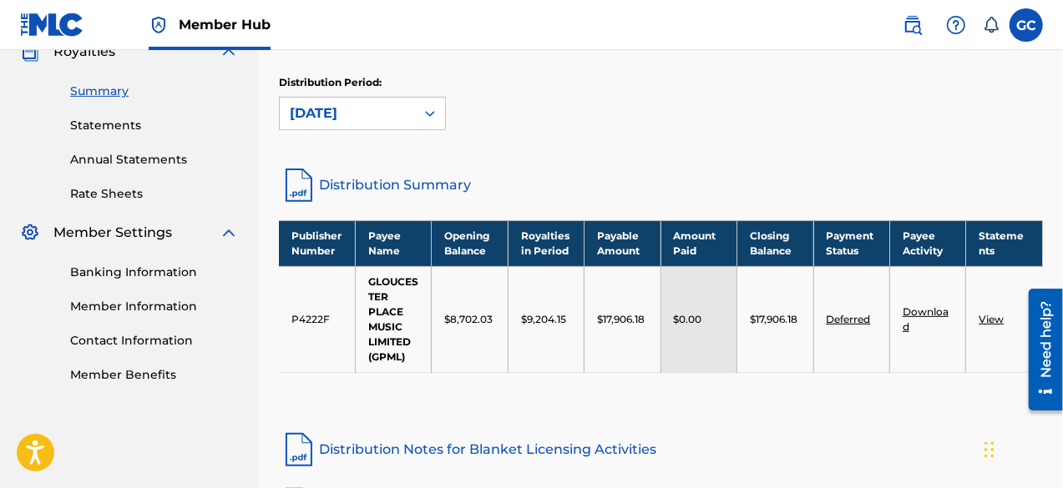
click at [905, 378] on div "Publisher Number Payee Name Opening Balance Royalties in Period Payable Amount …" at bounding box center [661, 317] width 764 height 195
click at [987, 313] on link "View" at bounding box center [990, 319] width 25 height 13
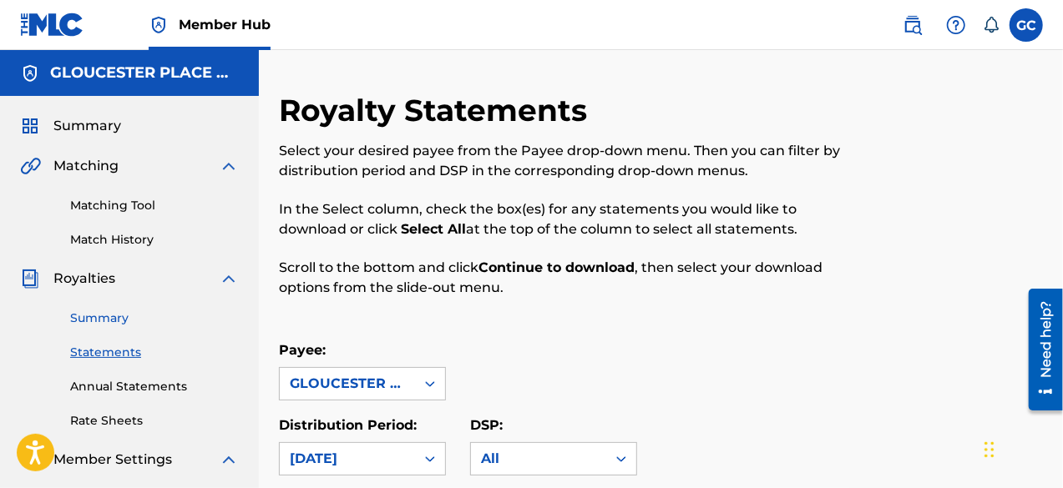
click at [109, 312] on link "Summary" at bounding box center [154, 319] width 169 height 18
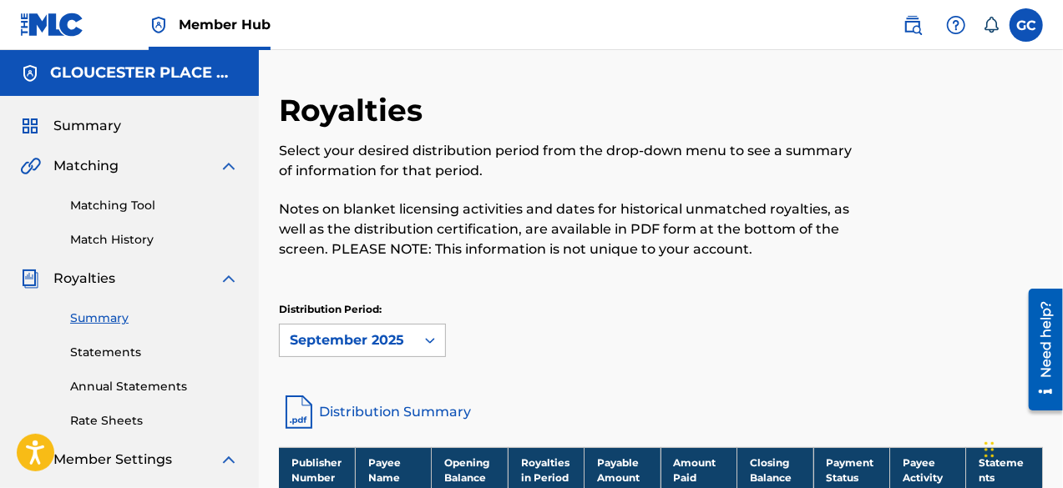
click at [372, 347] on div "September 2025" at bounding box center [362, 340] width 167 height 33
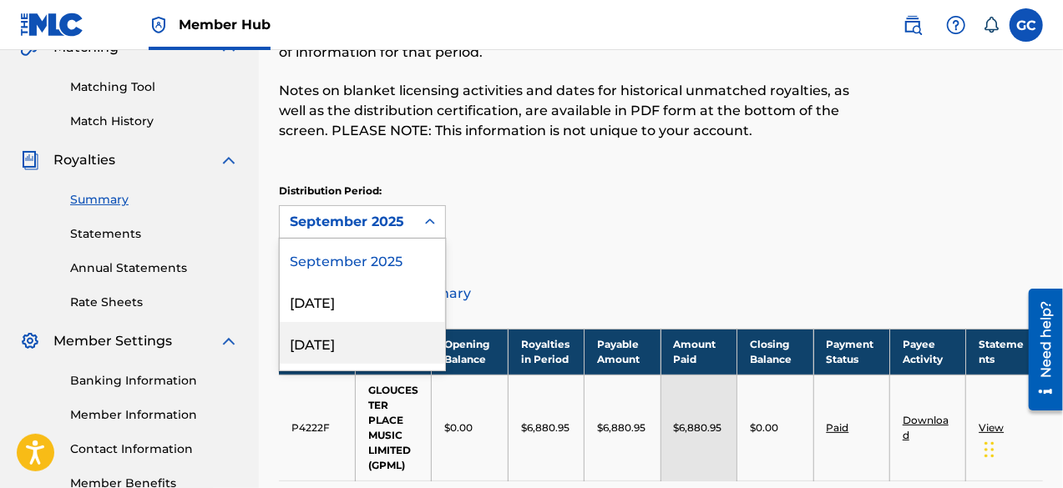
scroll to position [119, 0]
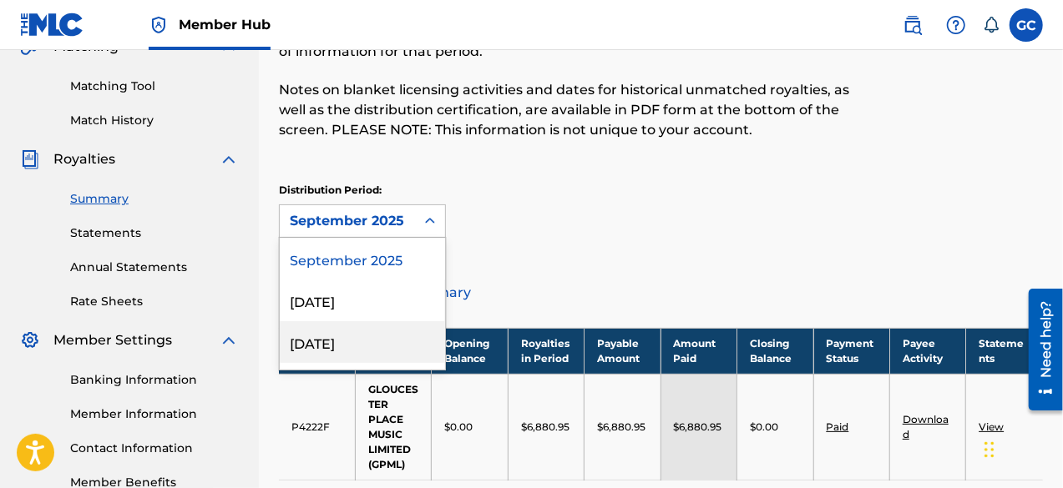
click at [329, 336] on div "[DATE]" at bounding box center [362, 342] width 165 height 42
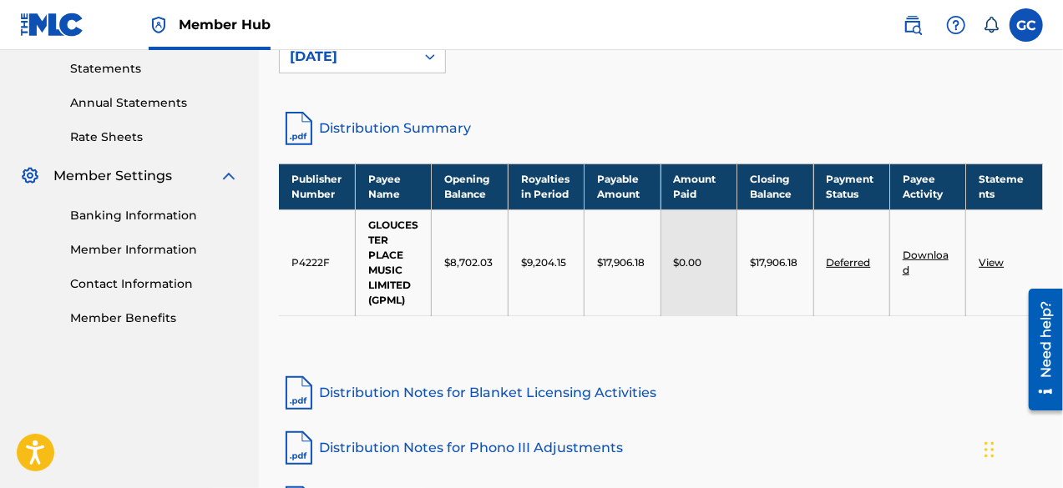
scroll to position [283, 0]
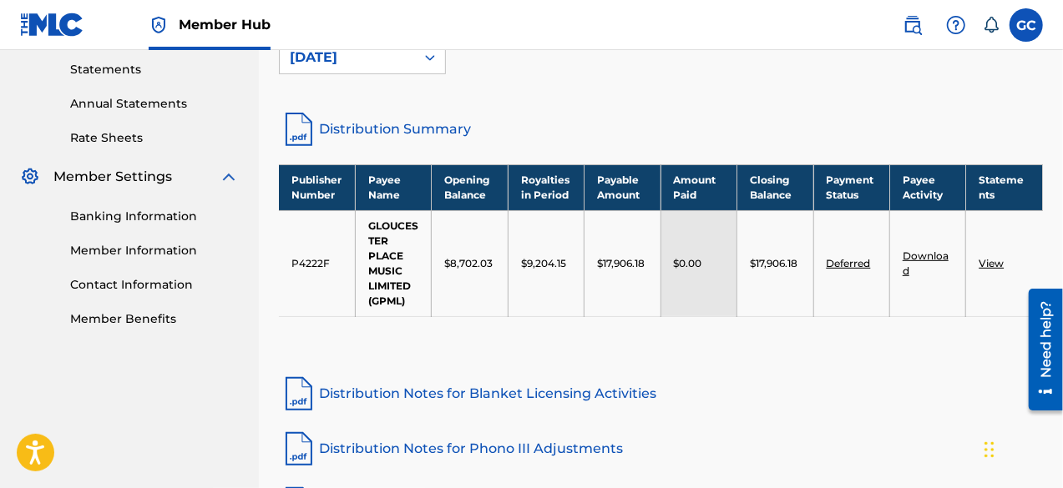
click at [917, 250] on link "Download" at bounding box center [925, 264] width 46 height 28
